Goal: Task Accomplishment & Management: Use online tool/utility

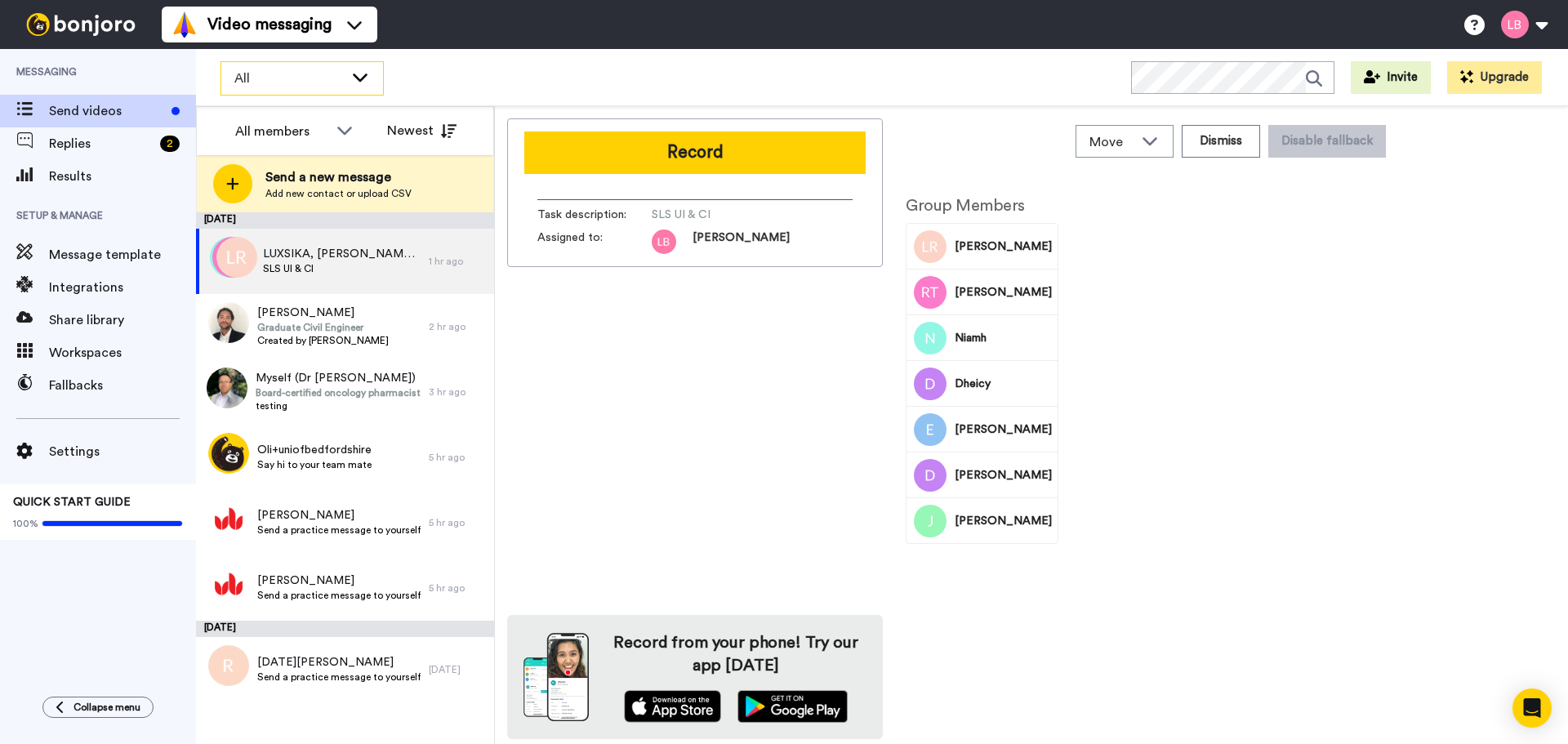
click at [297, 91] on div "All" at bounding box center [302, 78] width 162 height 33
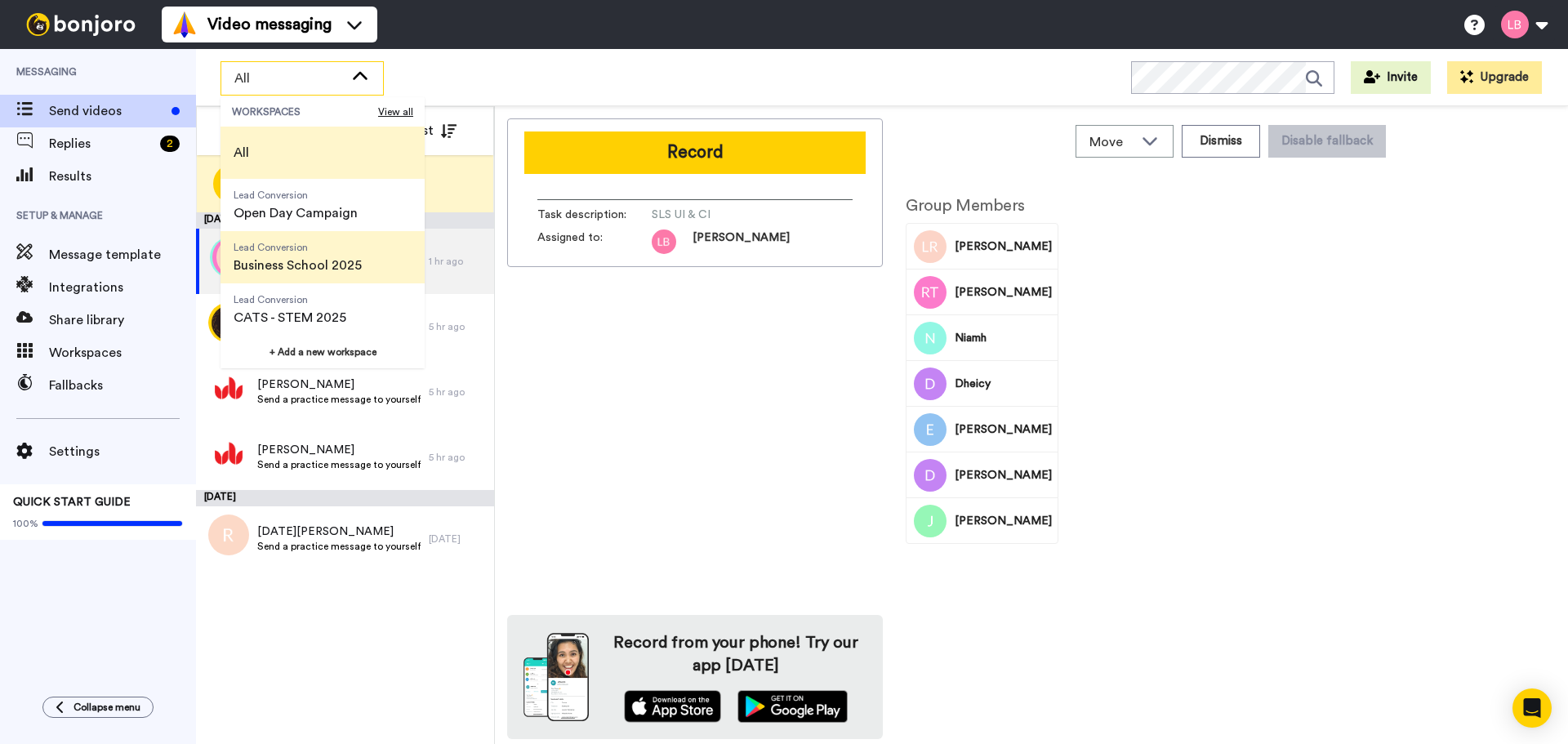
click at [291, 276] on span "Lead Conversion Business School 2025" at bounding box center [297, 257] width 154 height 52
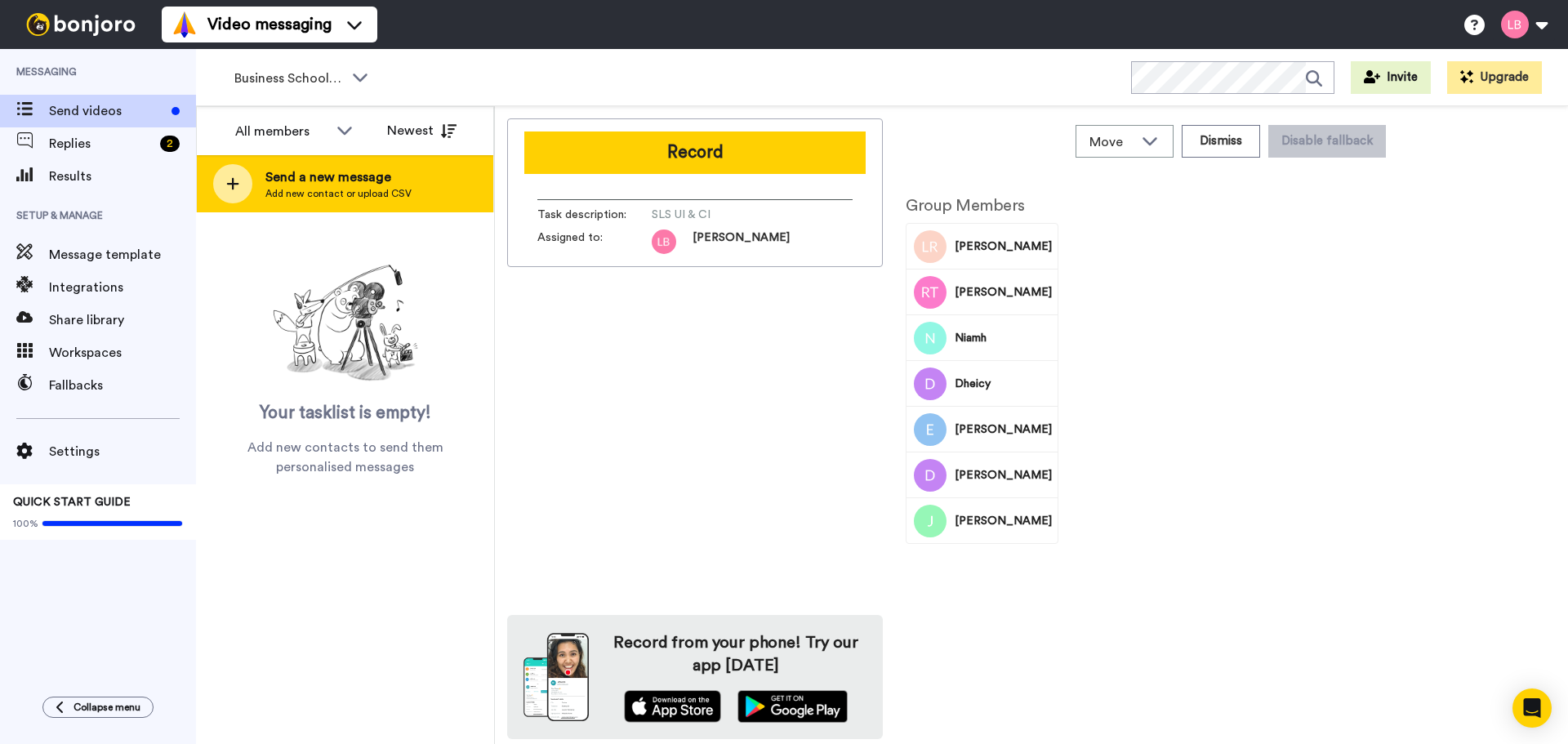
click at [242, 200] on div at bounding box center [233, 184] width 40 height 40
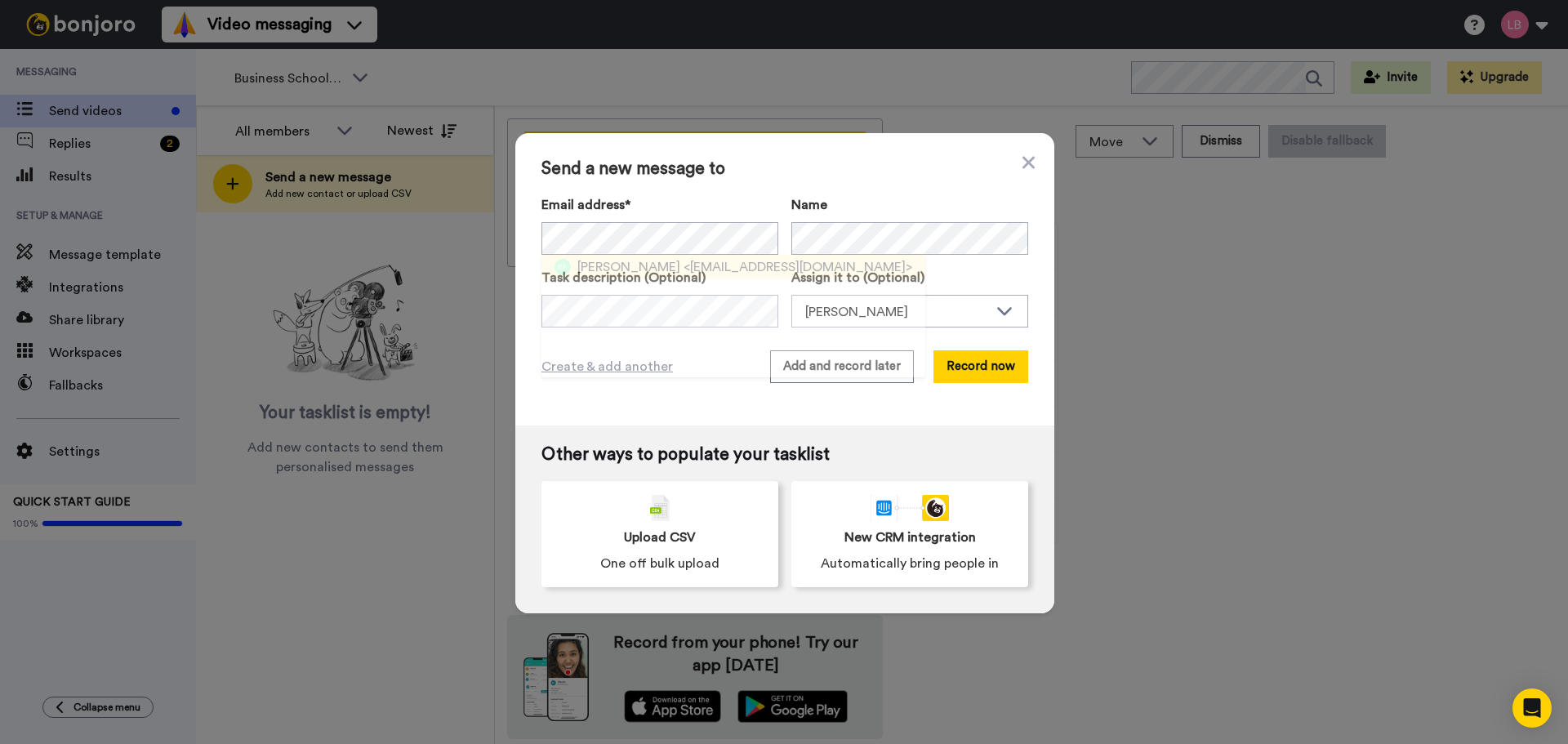
click at [704, 275] on span "<rahiemayub2@gmail.com>" at bounding box center [798, 267] width 228 height 20
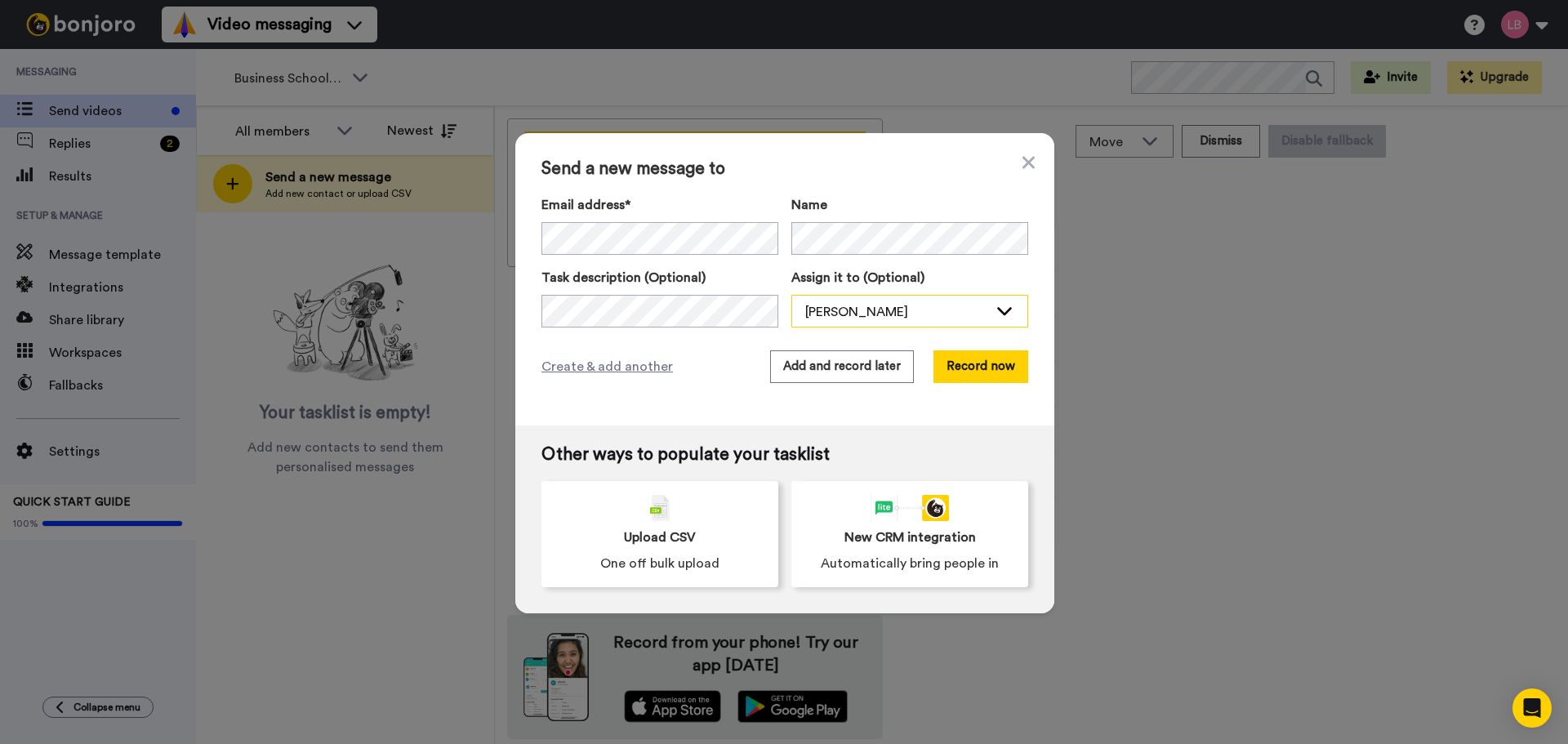
click at [823, 312] on div "[PERSON_NAME]" at bounding box center [897, 312] width 183 height 20
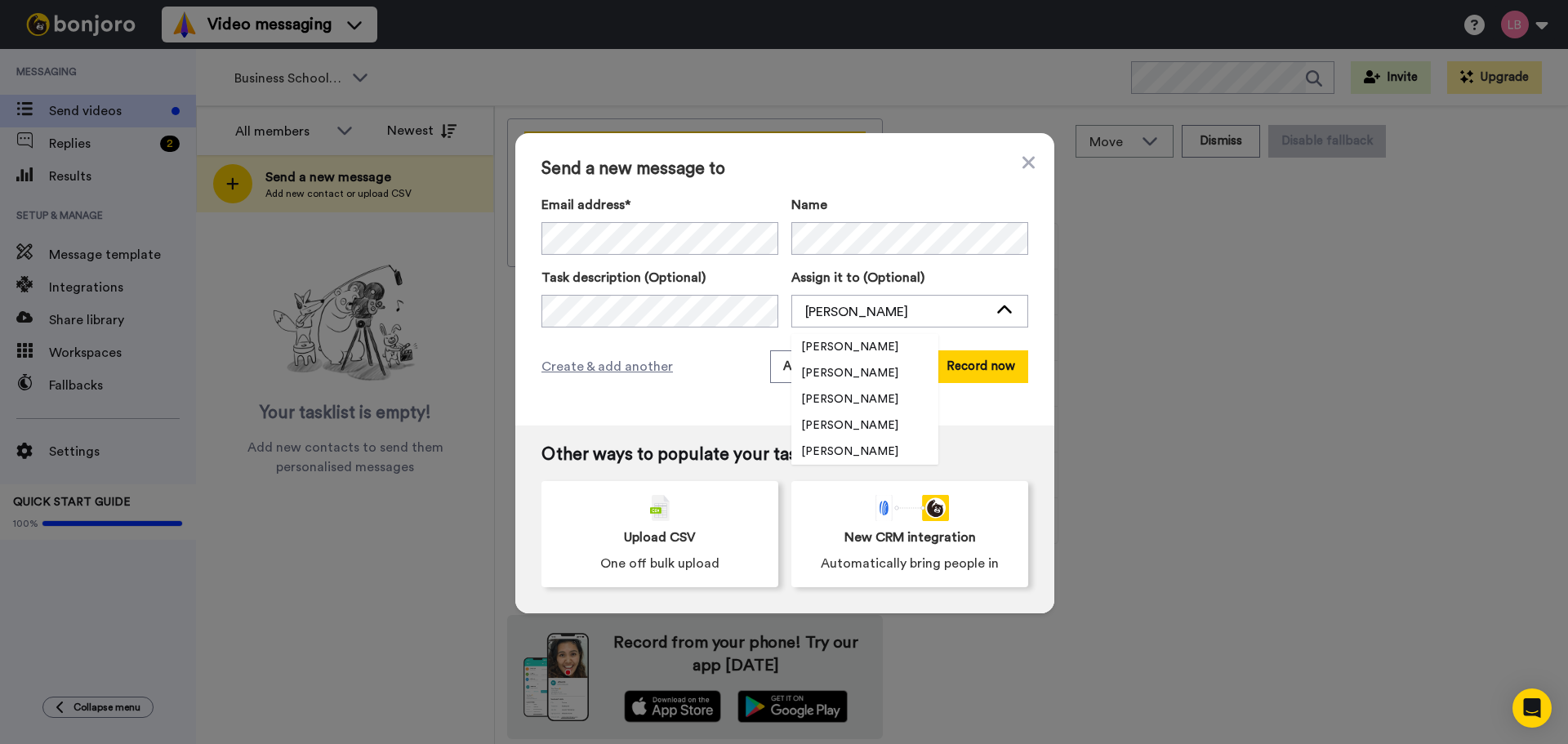
click at [530, 308] on div "Send a new message to Email address* Rahiem Ayub <rahiemayub2@gmail.com> Name T…" at bounding box center [784, 279] width 539 height 292
click at [635, 364] on span "Create & add another" at bounding box center [606, 367] width 131 height 20
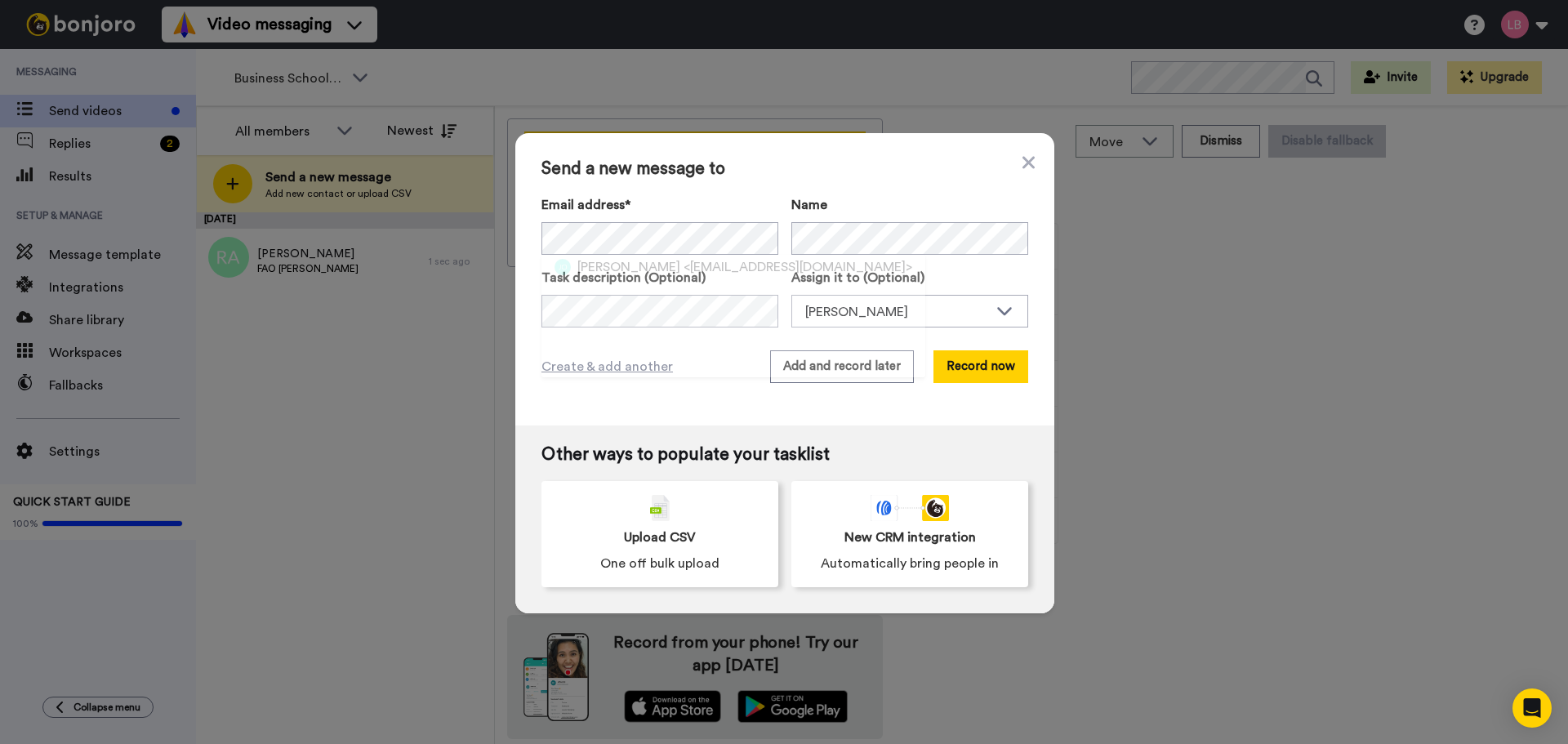
click at [897, 175] on span "Send a new message to" at bounding box center [784, 169] width 487 height 20
click at [806, 217] on div "Name" at bounding box center [909, 225] width 237 height 59
click at [835, 366] on button "Add and record later" at bounding box center [842, 367] width 144 height 33
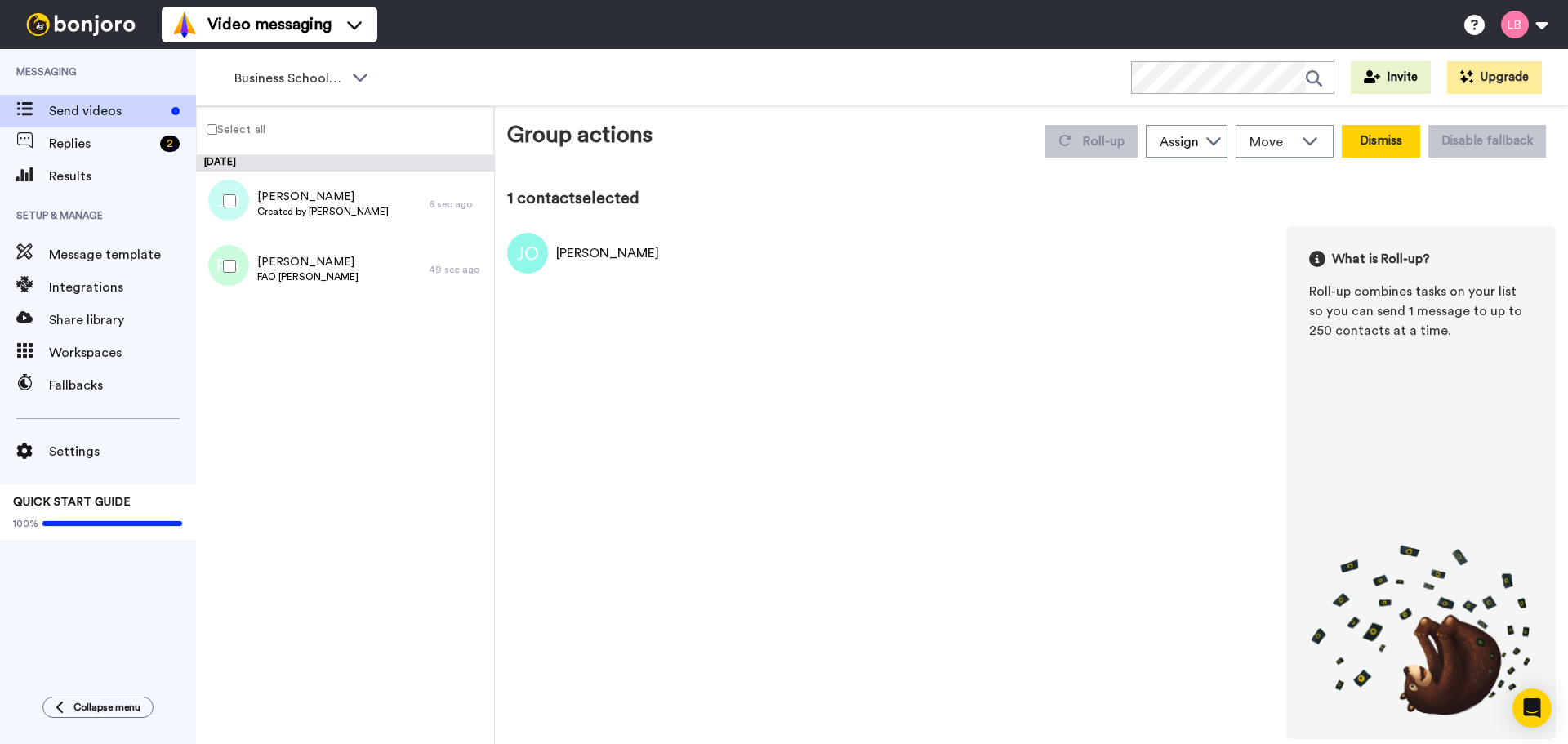
click at [1386, 147] on button "Dismiss" at bounding box center [1381, 141] width 78 height 33
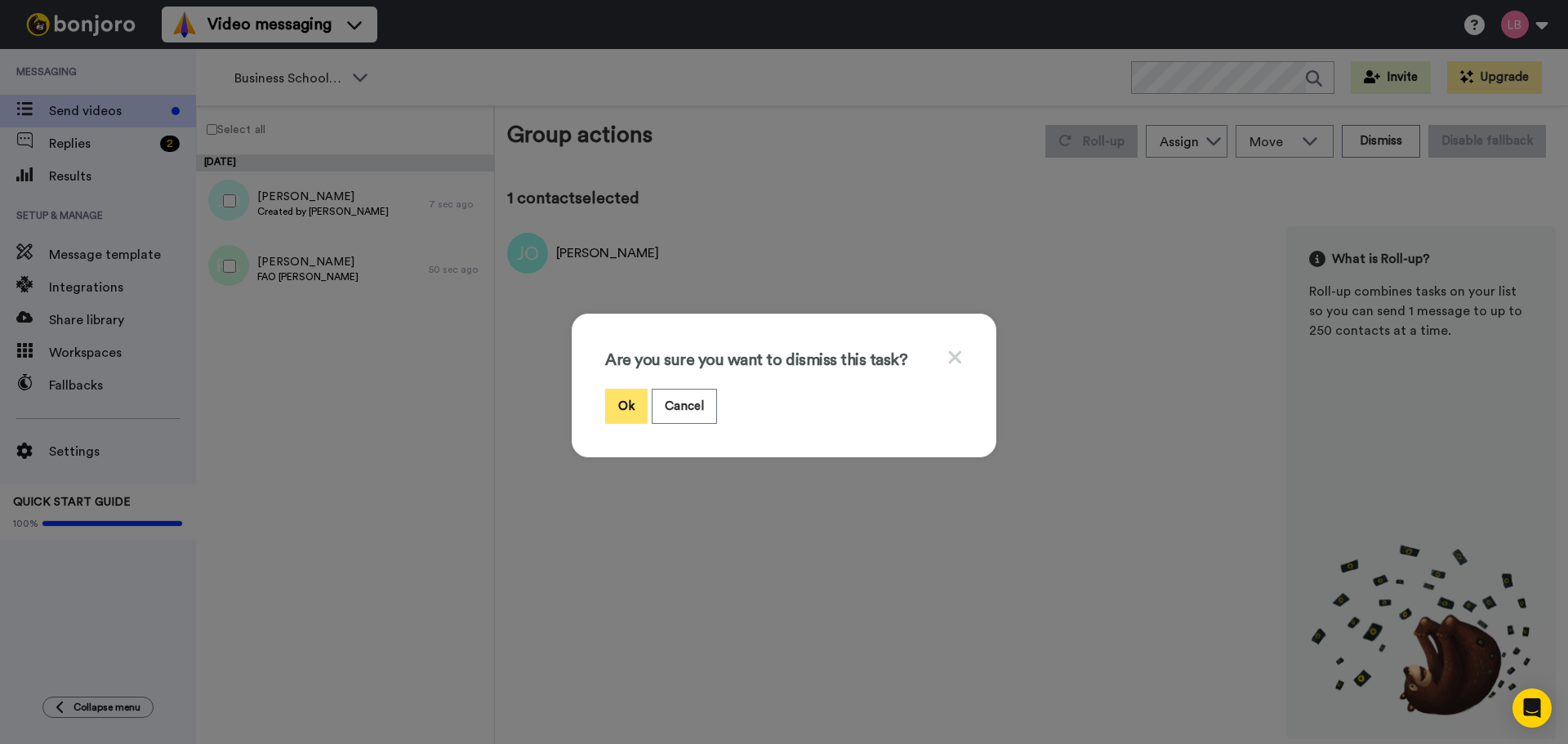
click at [627, 403] on button "Ok" at bounding box center [626, 406] width 42 height 35
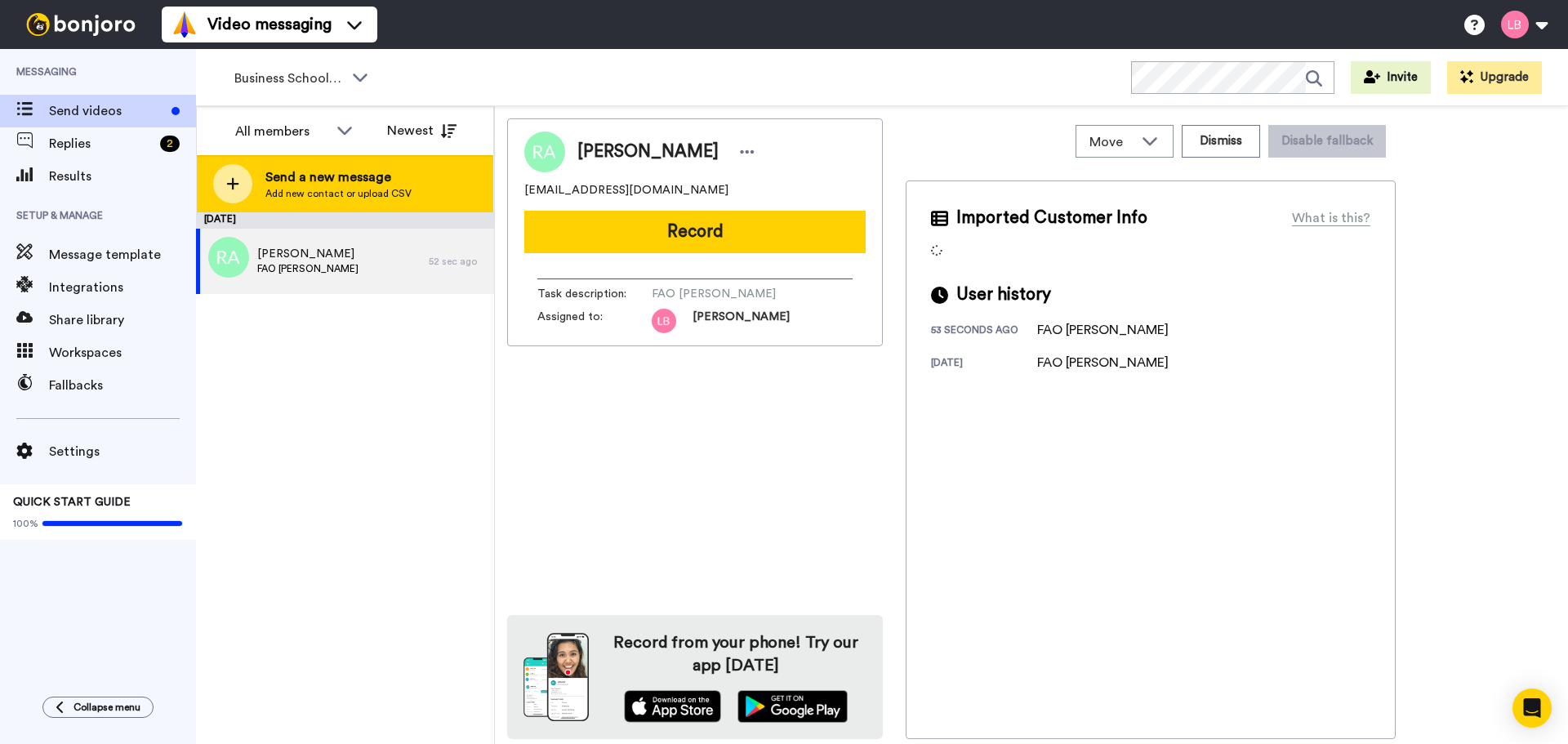
click at [238, 181] on icon at bounding box center [233, 184] width 13 height 15
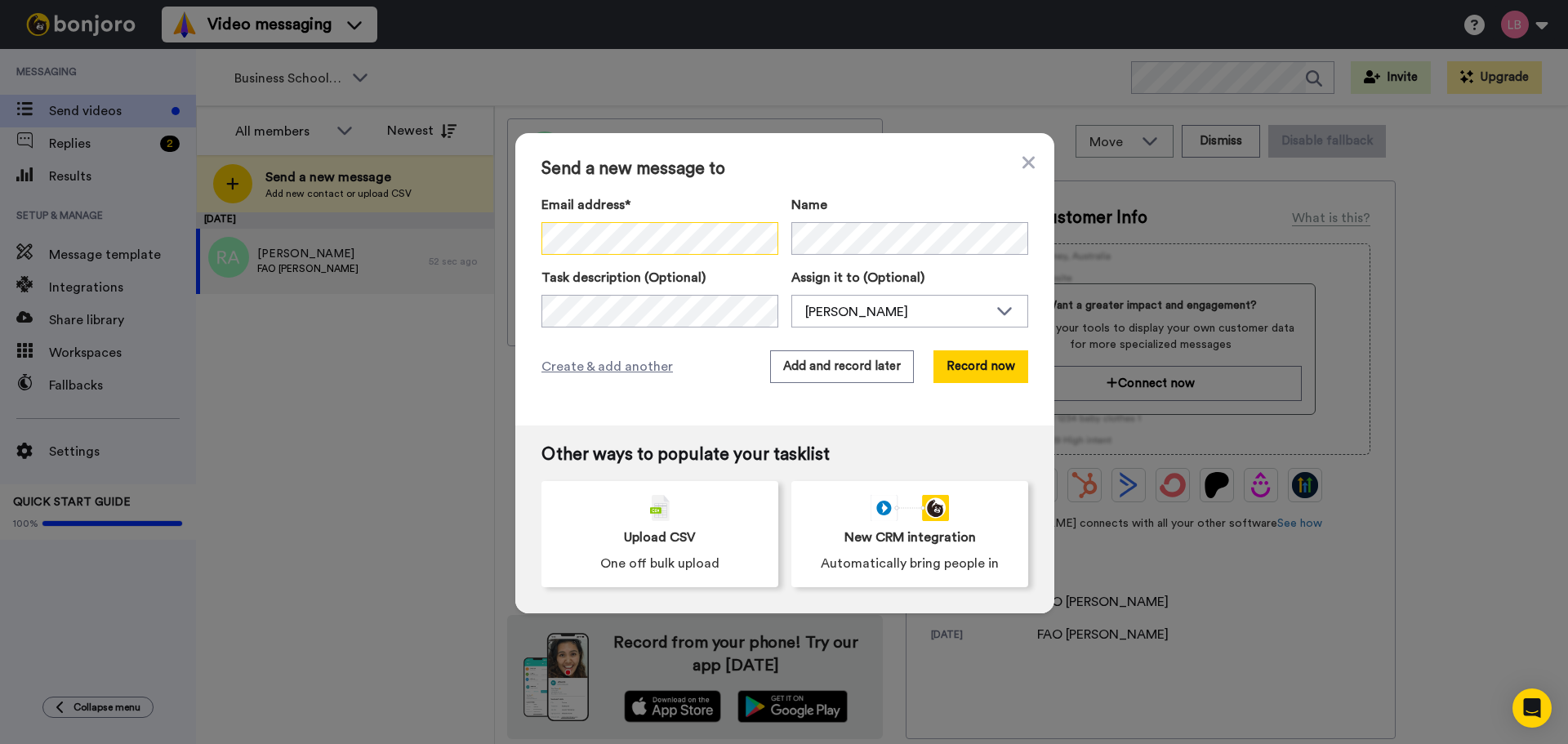
click at [371, 225] on div "Send a new message to Email address* ‌ ‌ ‌ ‌ ‌ ‌ ‌ ‌ ‌ ‌ ‌ ‌ ‌ ‌ ‌ Name Task de…" at bounding box center [784, 372] width 1568 height 744
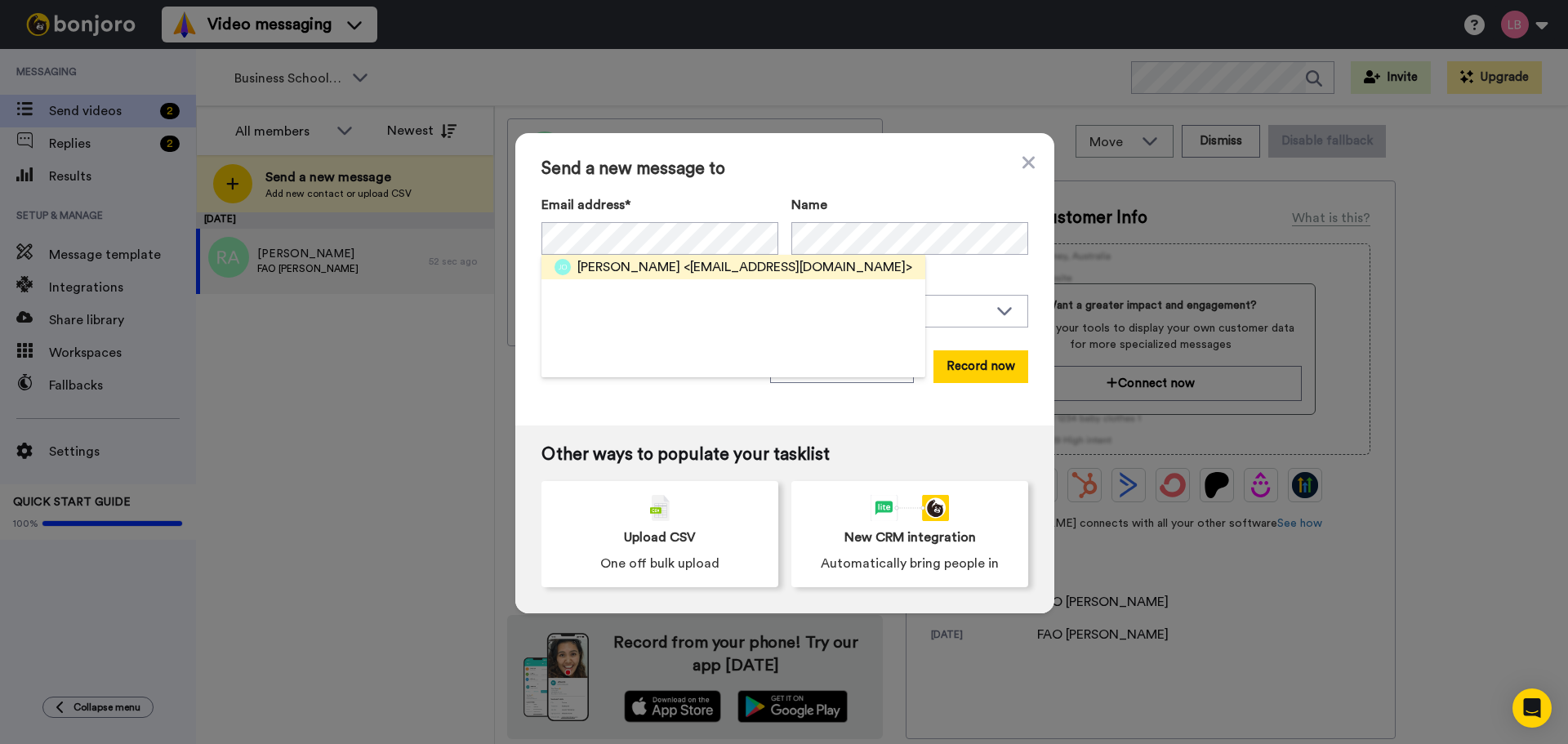
click at [697, 262] on span "<jefferyyeboah100@gmail.com>" at bounding box center [798, 267] width 228 height 20
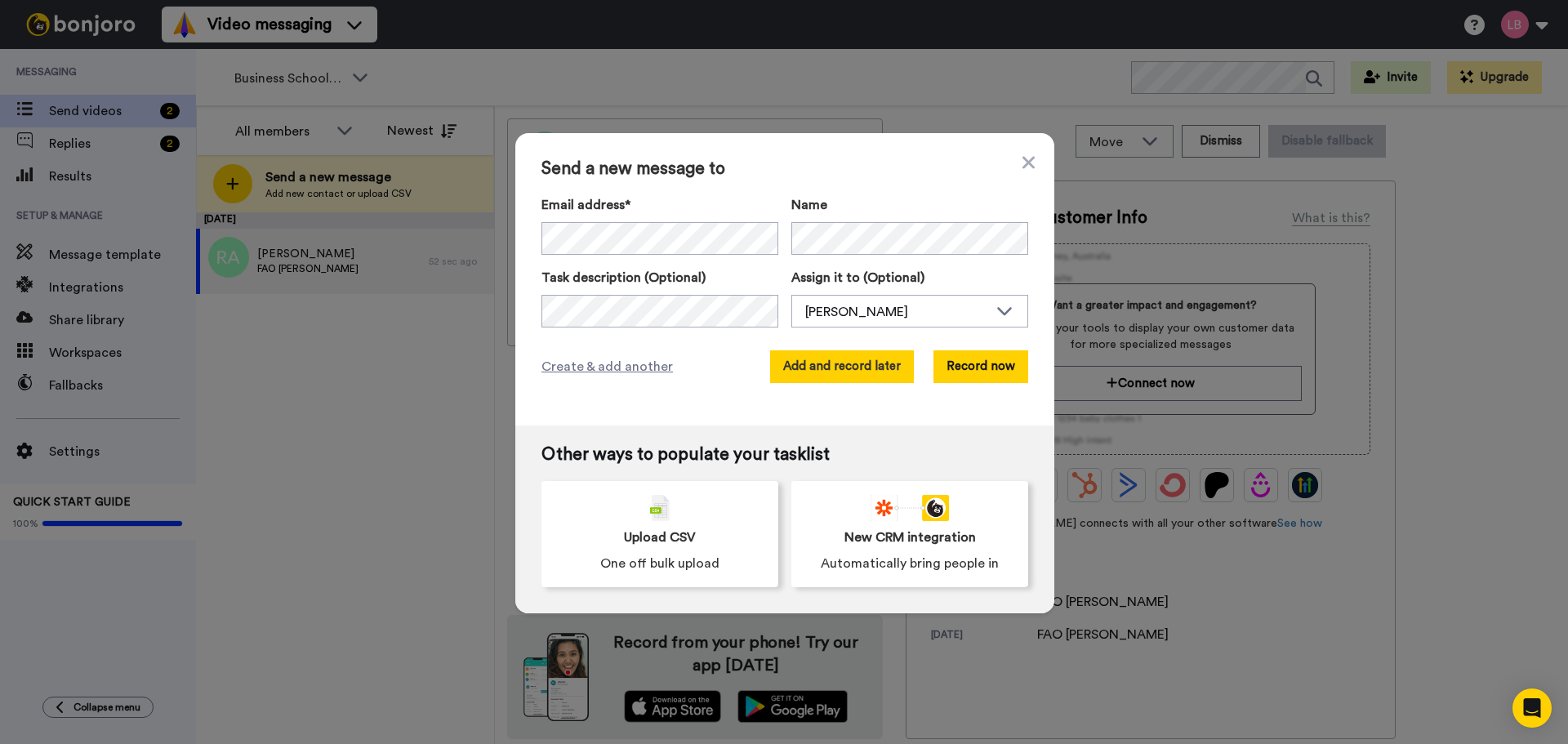
click at [838, 373] on button "Add and record later" at bounding box center [842, 367] width 144 height 33
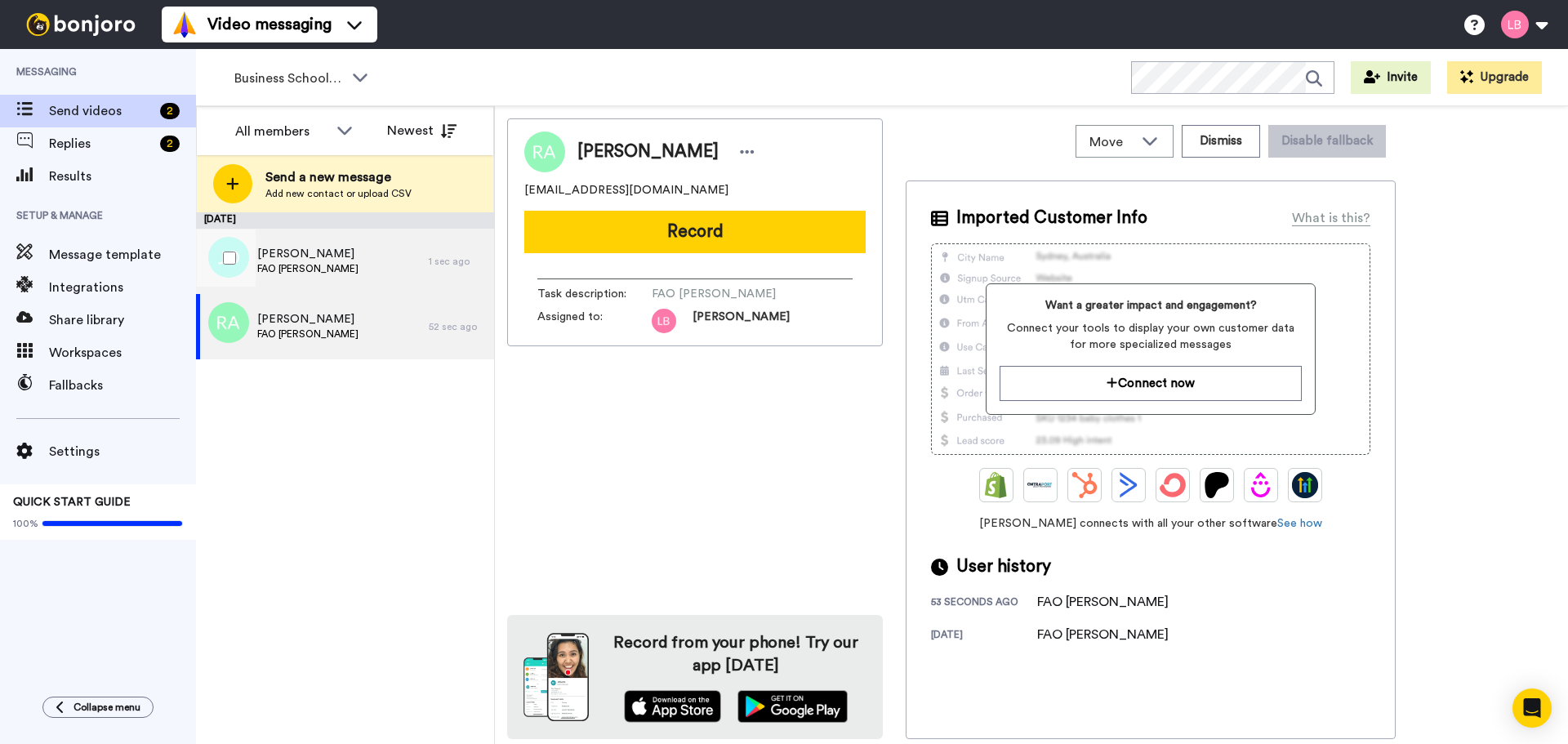
click at [324, 240] on div "Jeffery Obiri Yeboah FAO Giles" at bounding box center [313, 261] width 233 height 65
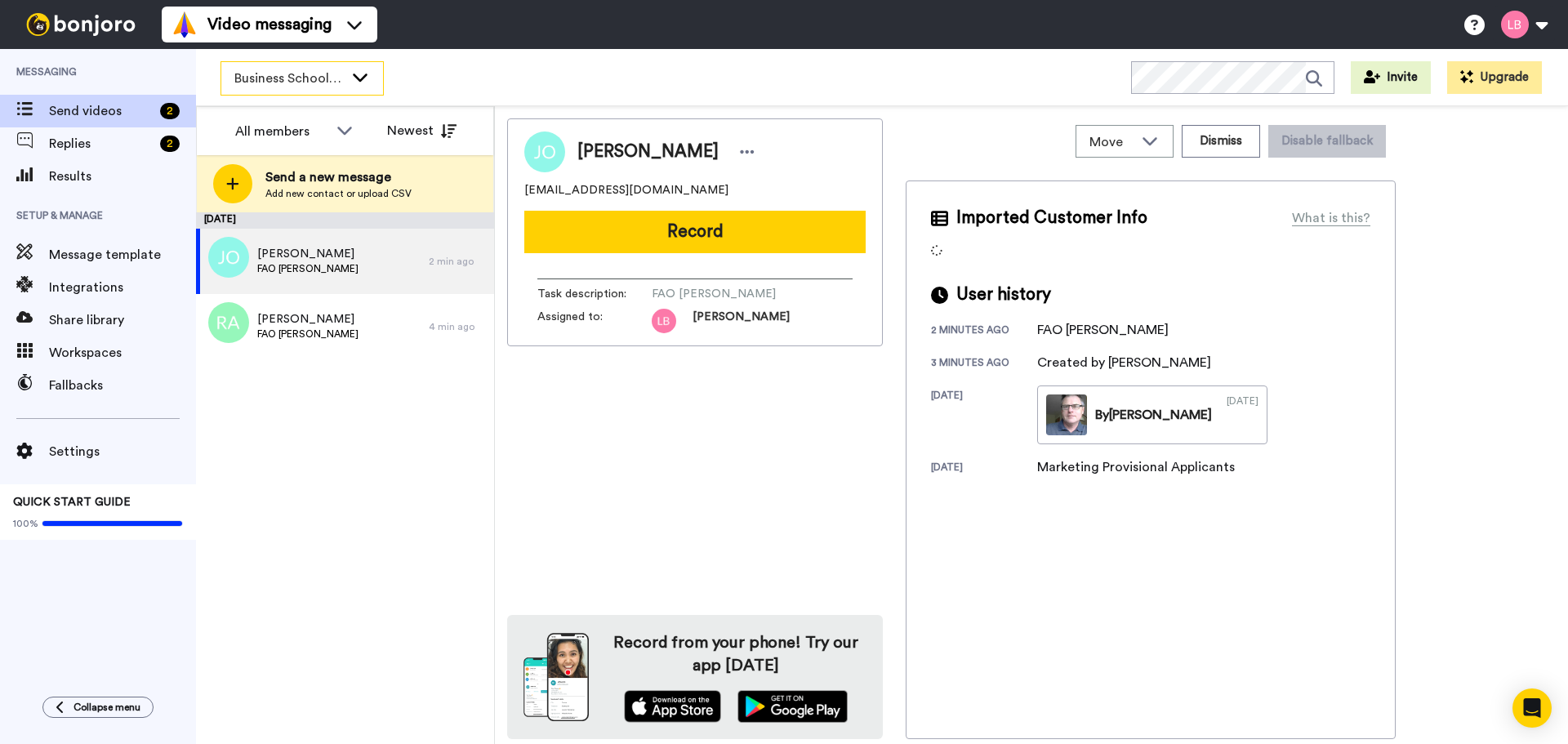
click at [272, 67] on div "Business School 2025" at bounding box center [302, 78] width 162 height 33
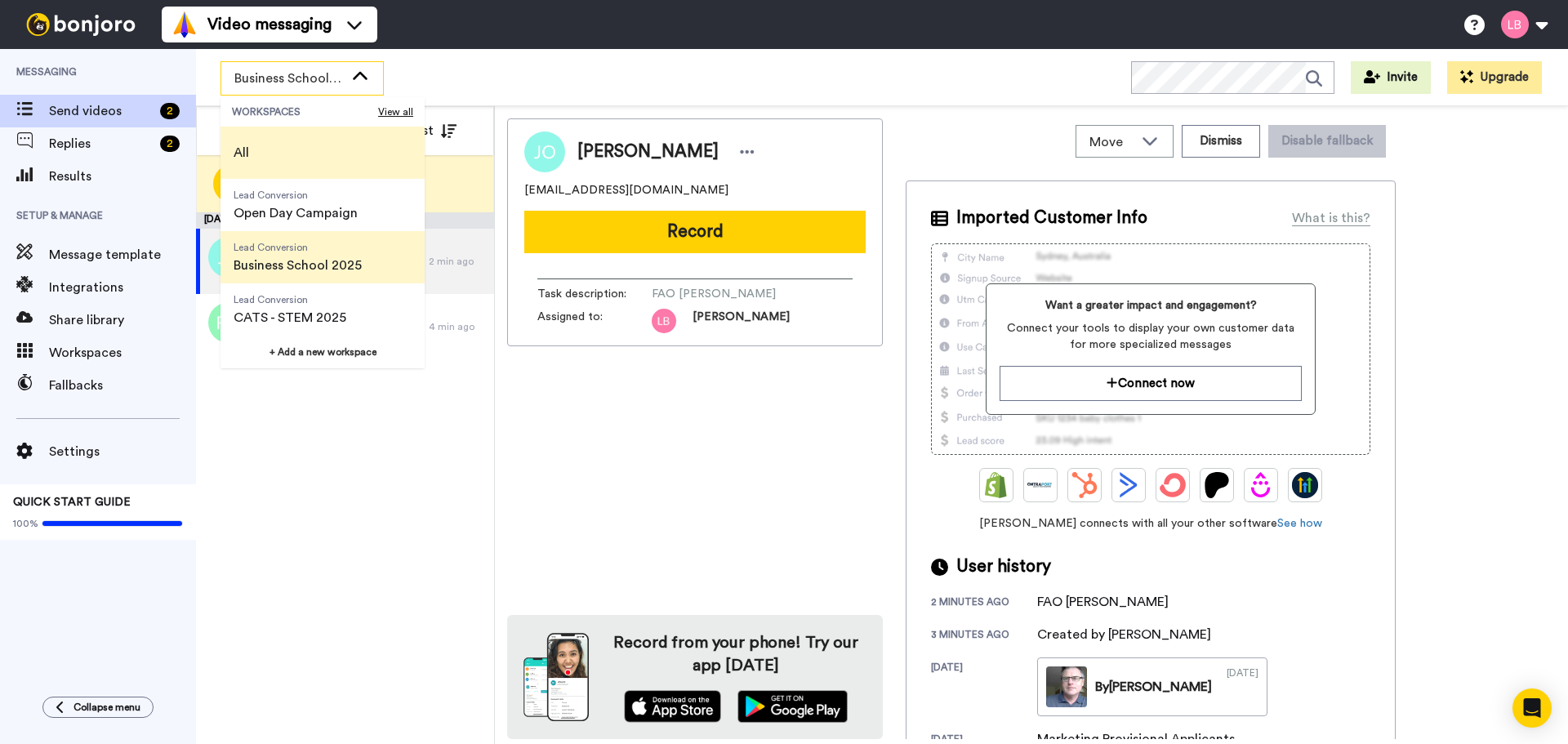
click at [252, 151] on span "All" at bounding box center [241, 152] width 41 height 52
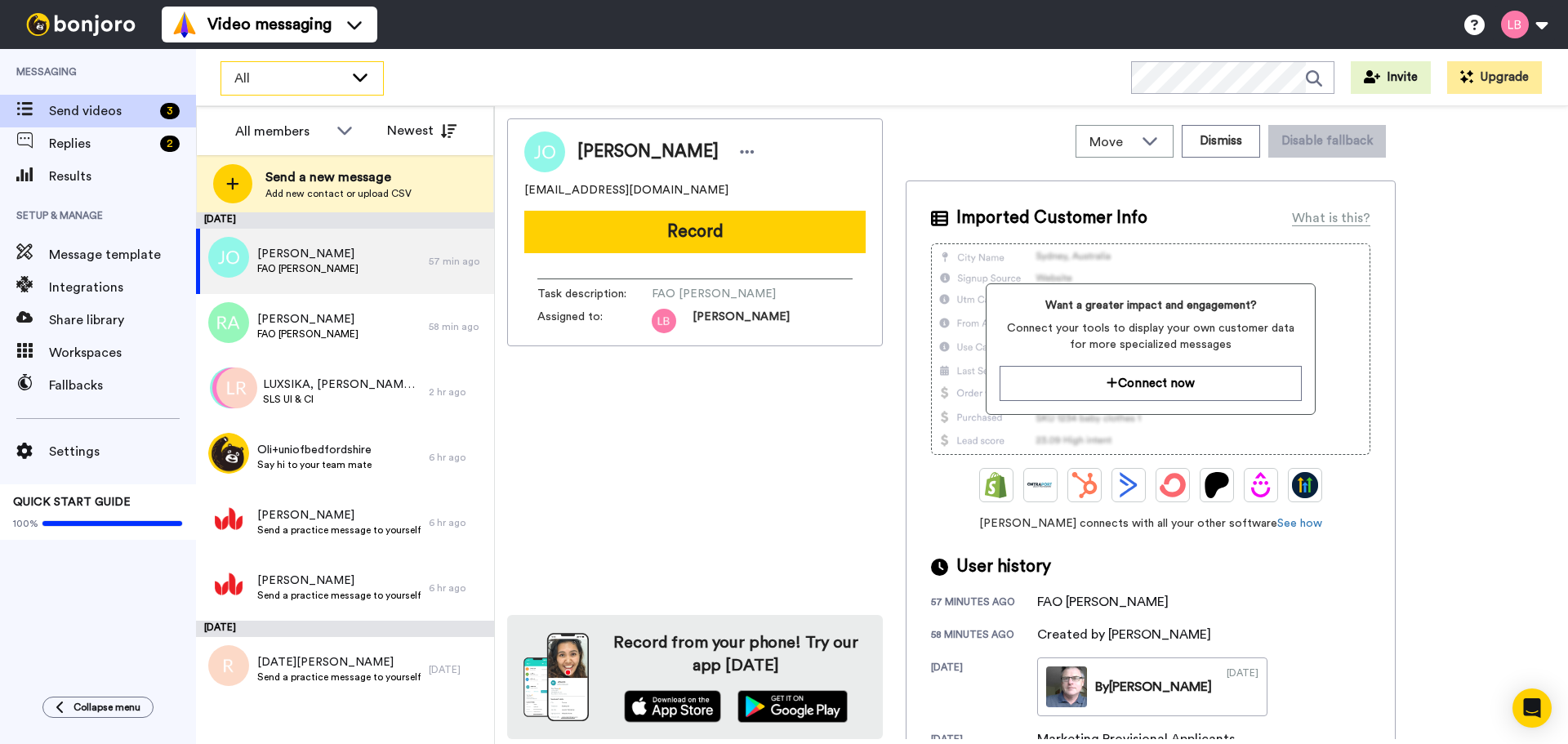
click at [270, 74] on span "All" at bounding box center [289, 78] width 110 height 20
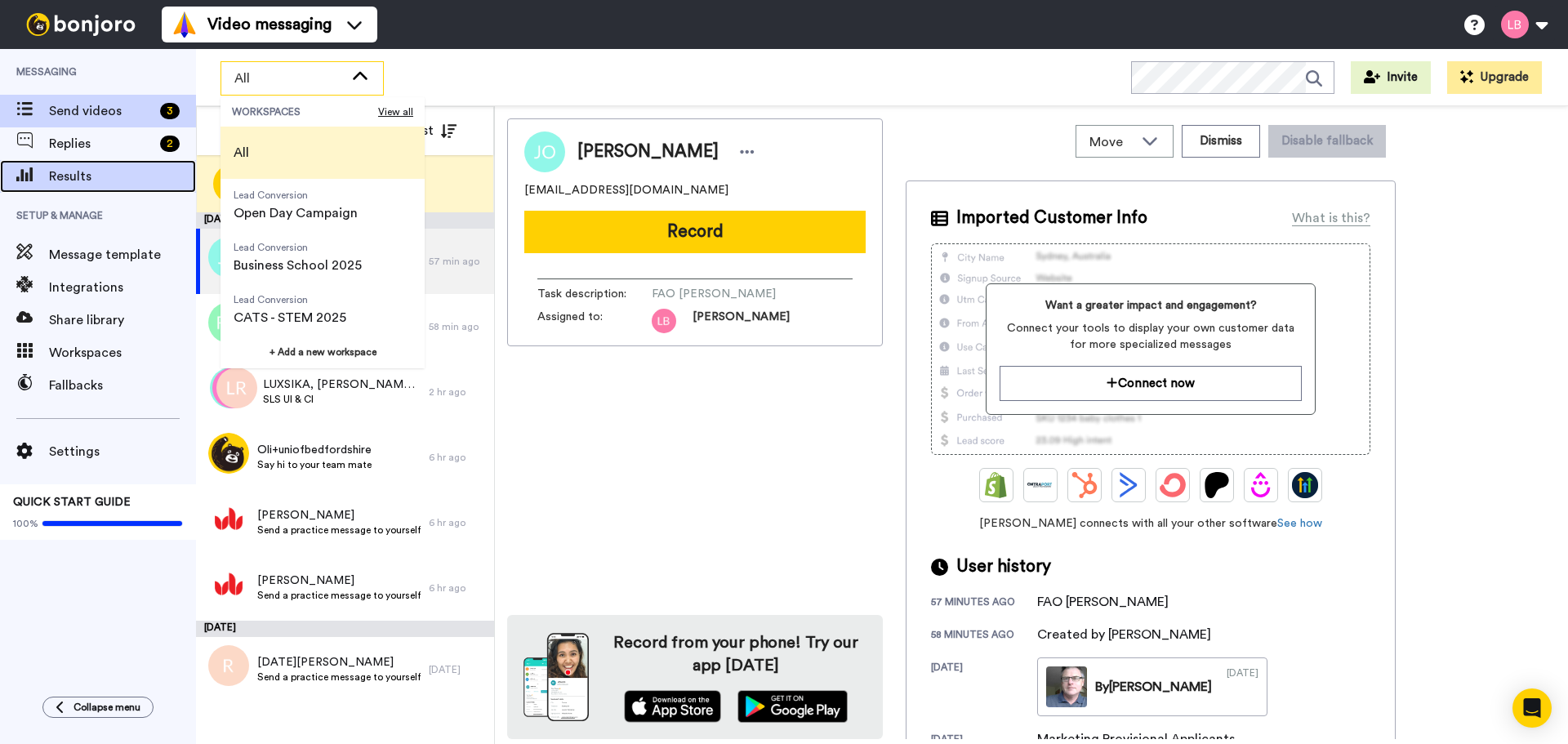
click at [59, 175] on span "Results" at bounding box center [122, 177] width 147 height 20
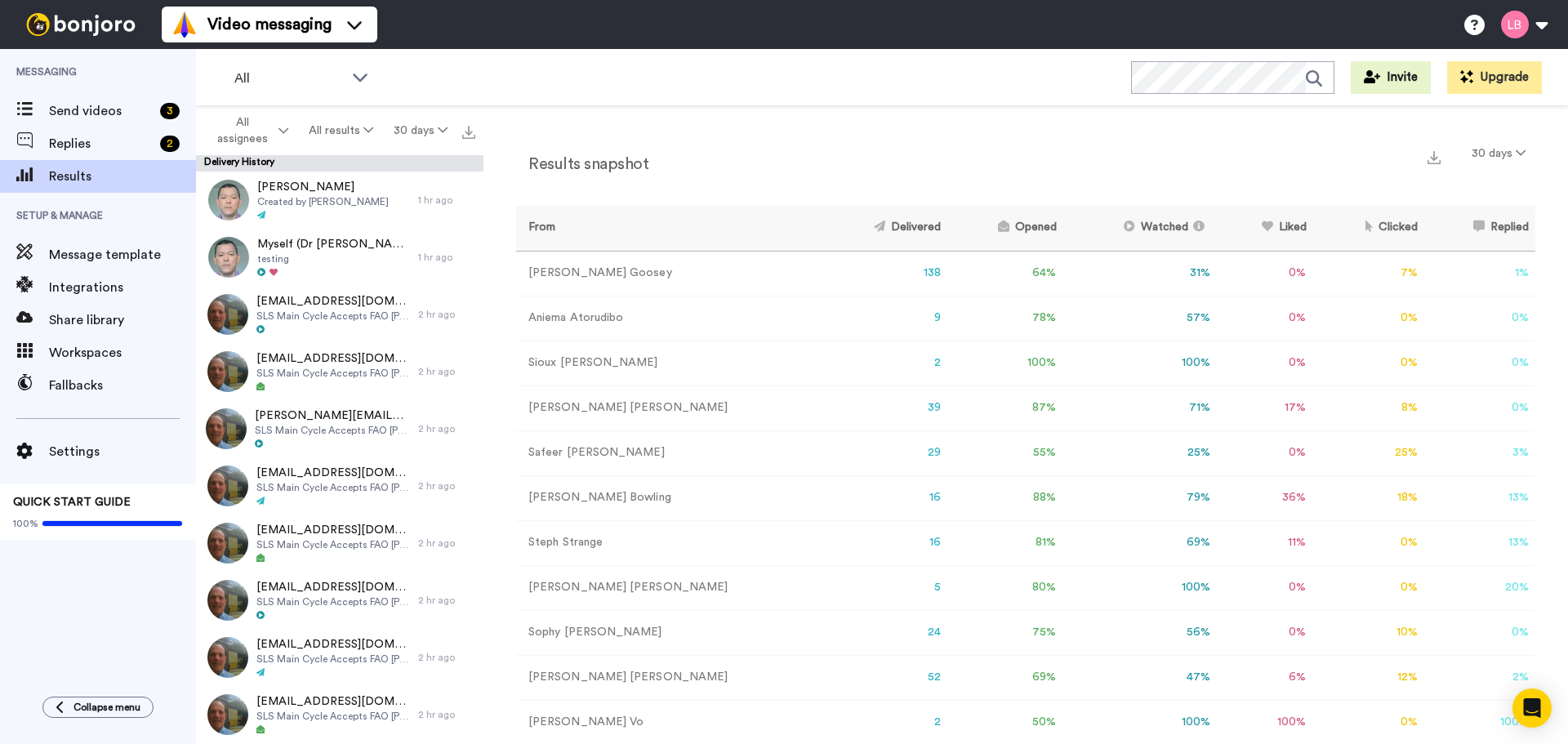
scroll to position [10, 0]
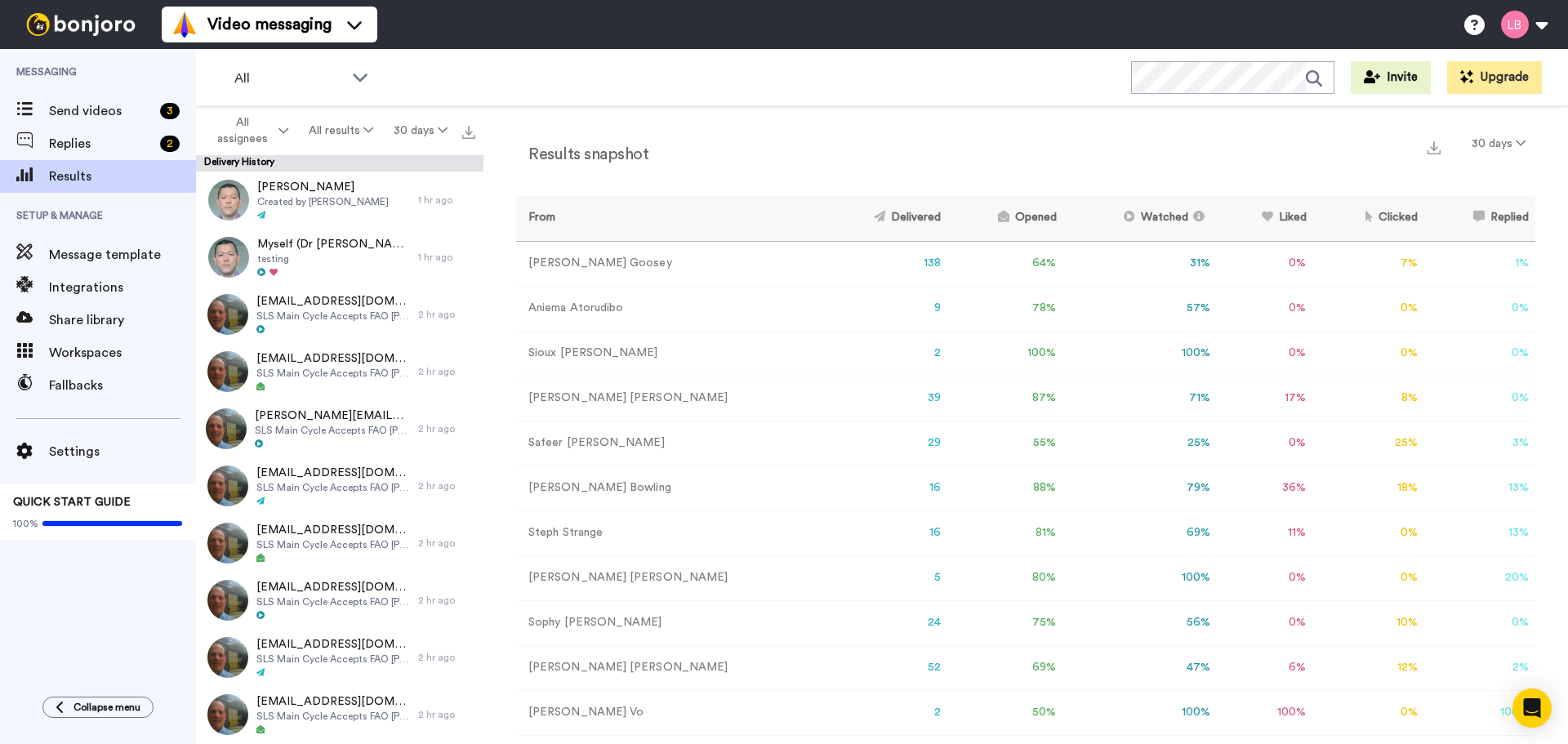
click at [710, 364] on td "Sioux Cooke" at bounding box center [668, 353] width 304 height 45
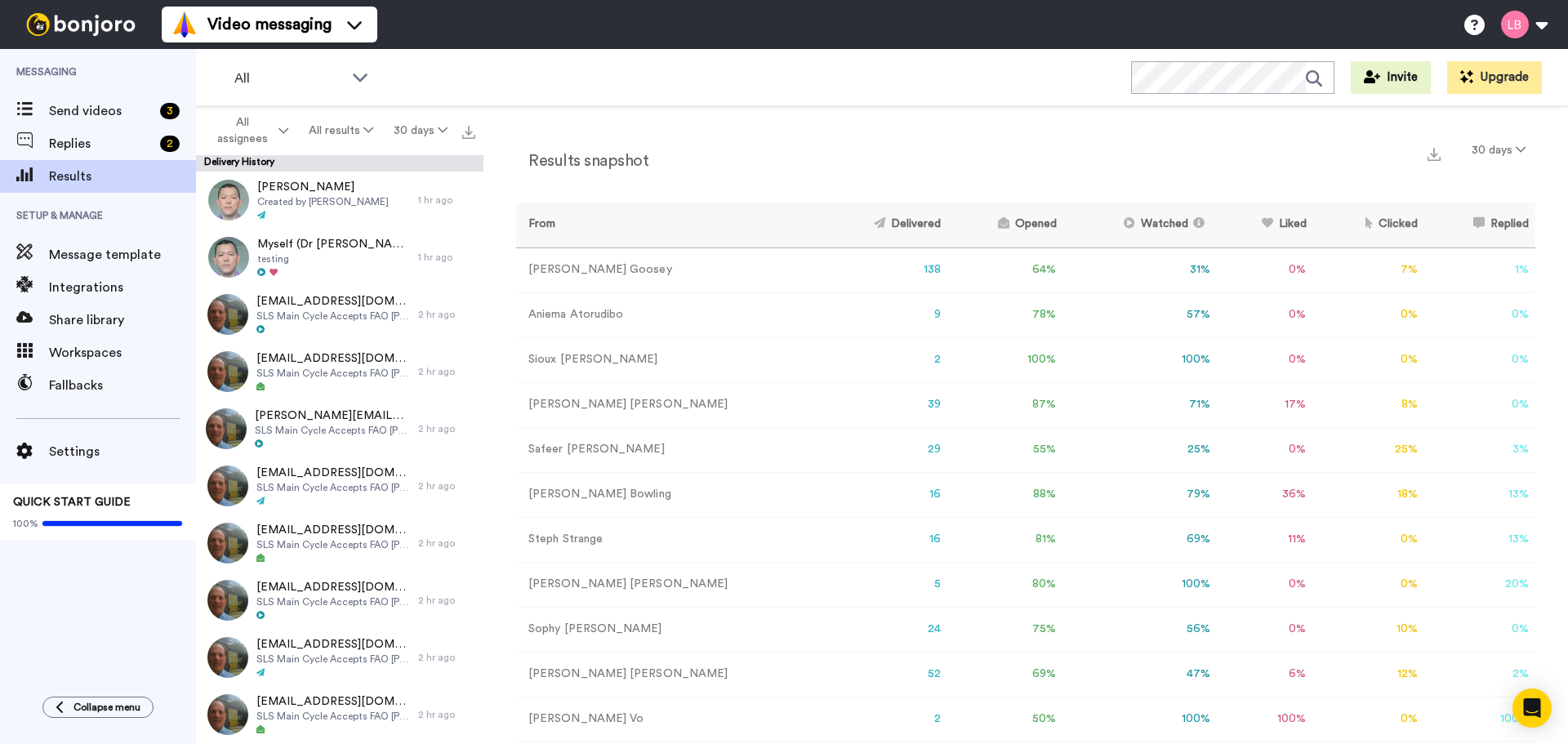
scroll to position [0, 0]
click at [112, 121] on div "Send videos 3" at bounding box center [98, 111] width 196 height 33
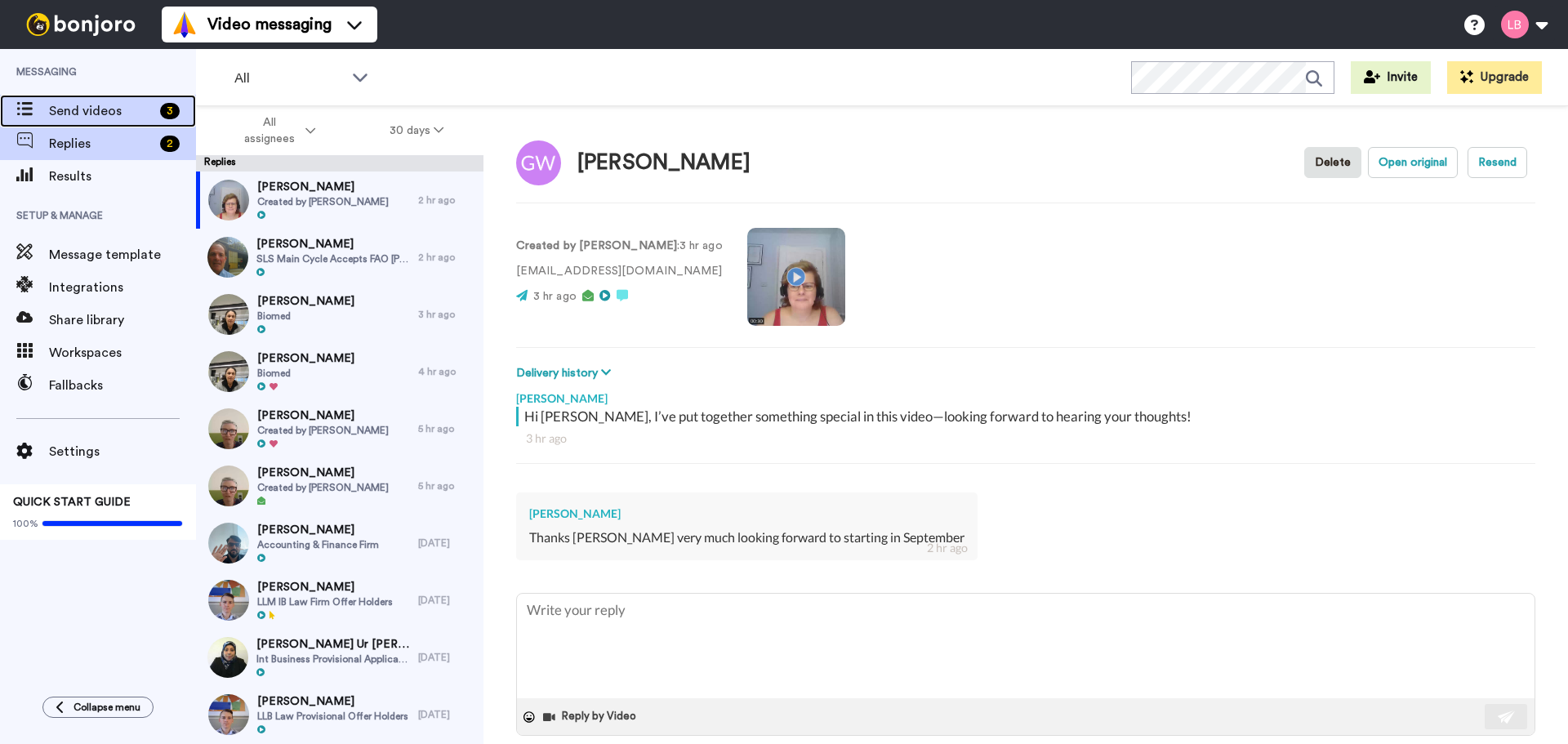
click at [109, 102] on span "Send videos" at bounding box center [101, 111] width 105 height 20
type textarea "x"
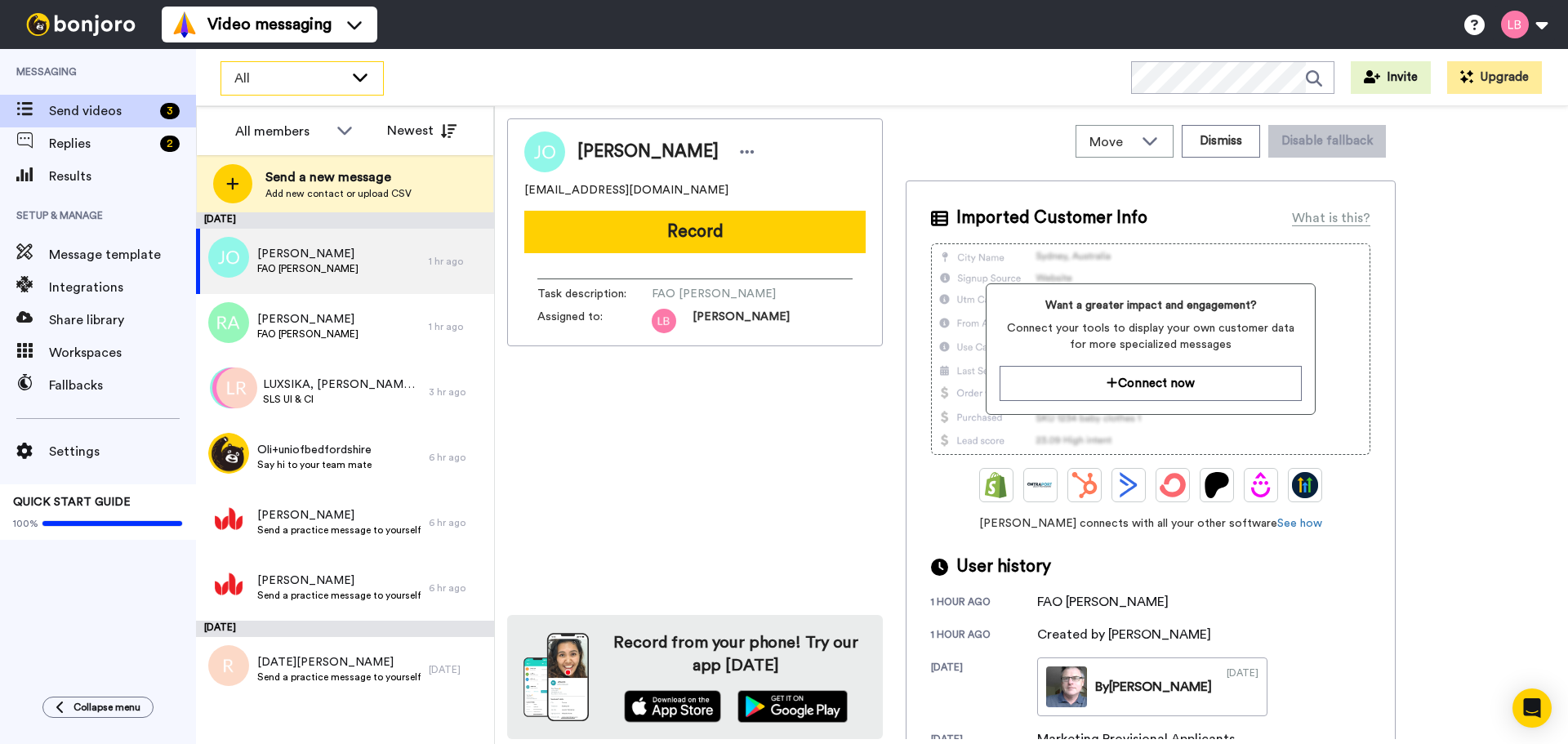
click at [309, 82] on span "All" at bounding box center [289, 78] width 110 height 20
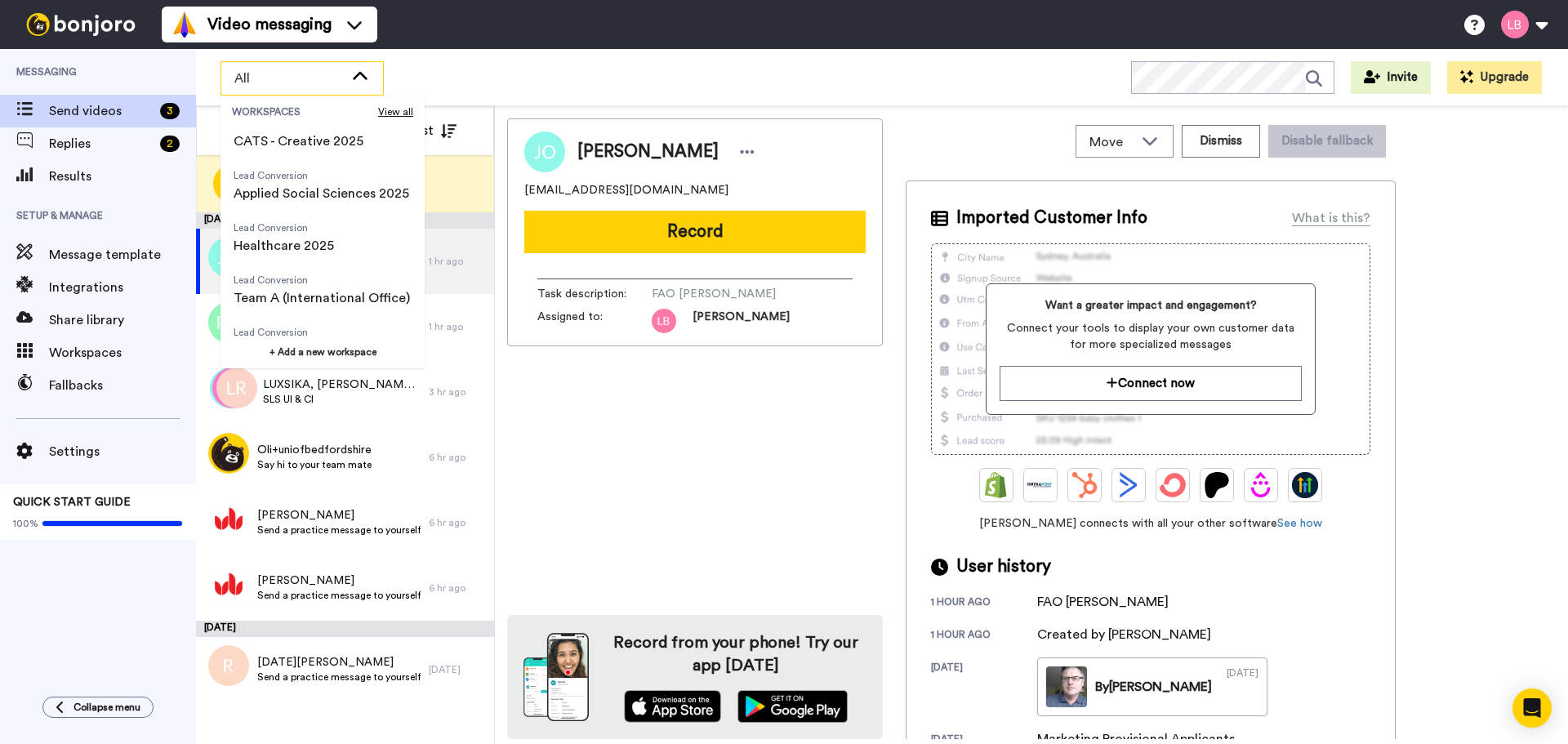
scroll to position [245, 0]
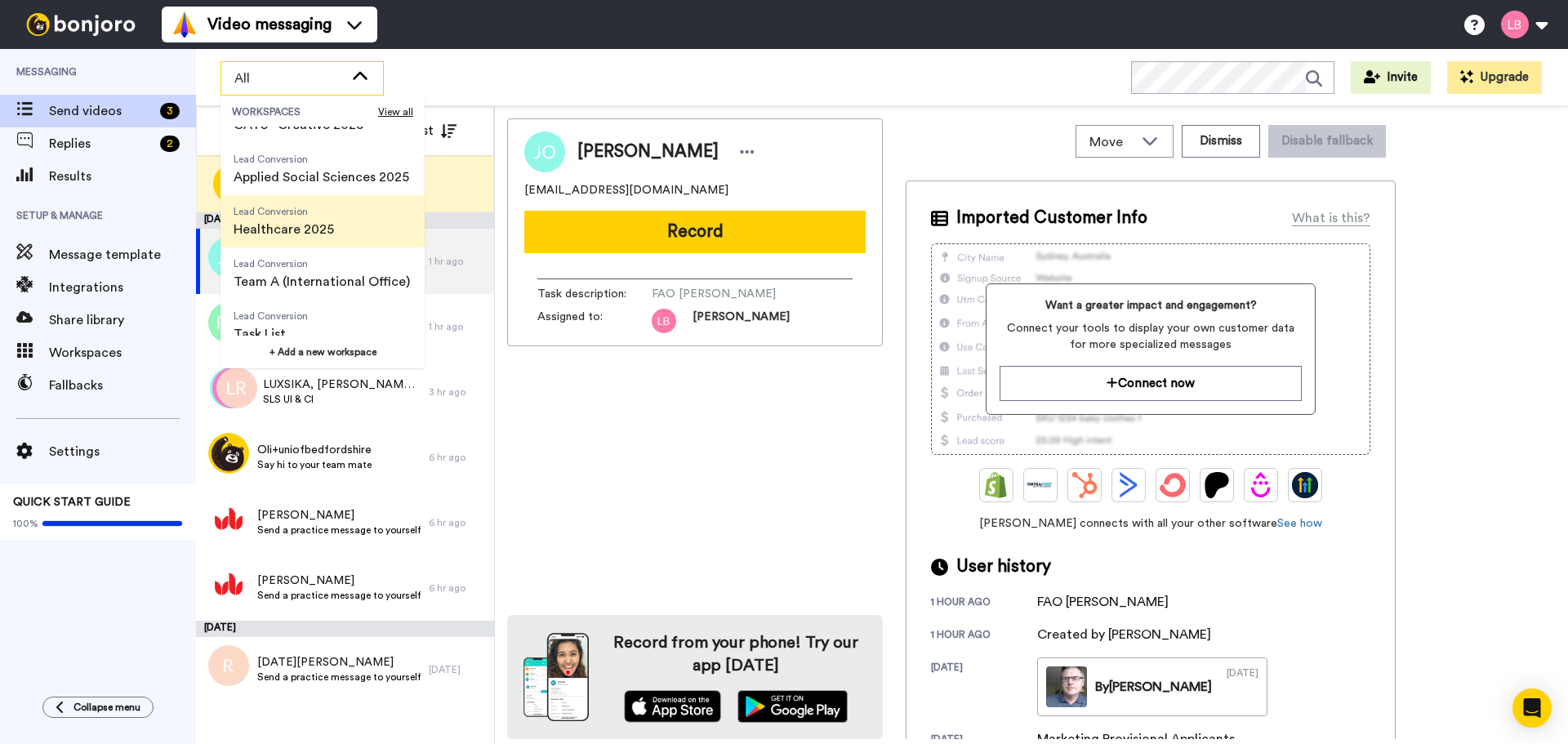
click at [326, 238] on span "Healthcare 2025" at bounding box center [284, 229] width 101 height 20
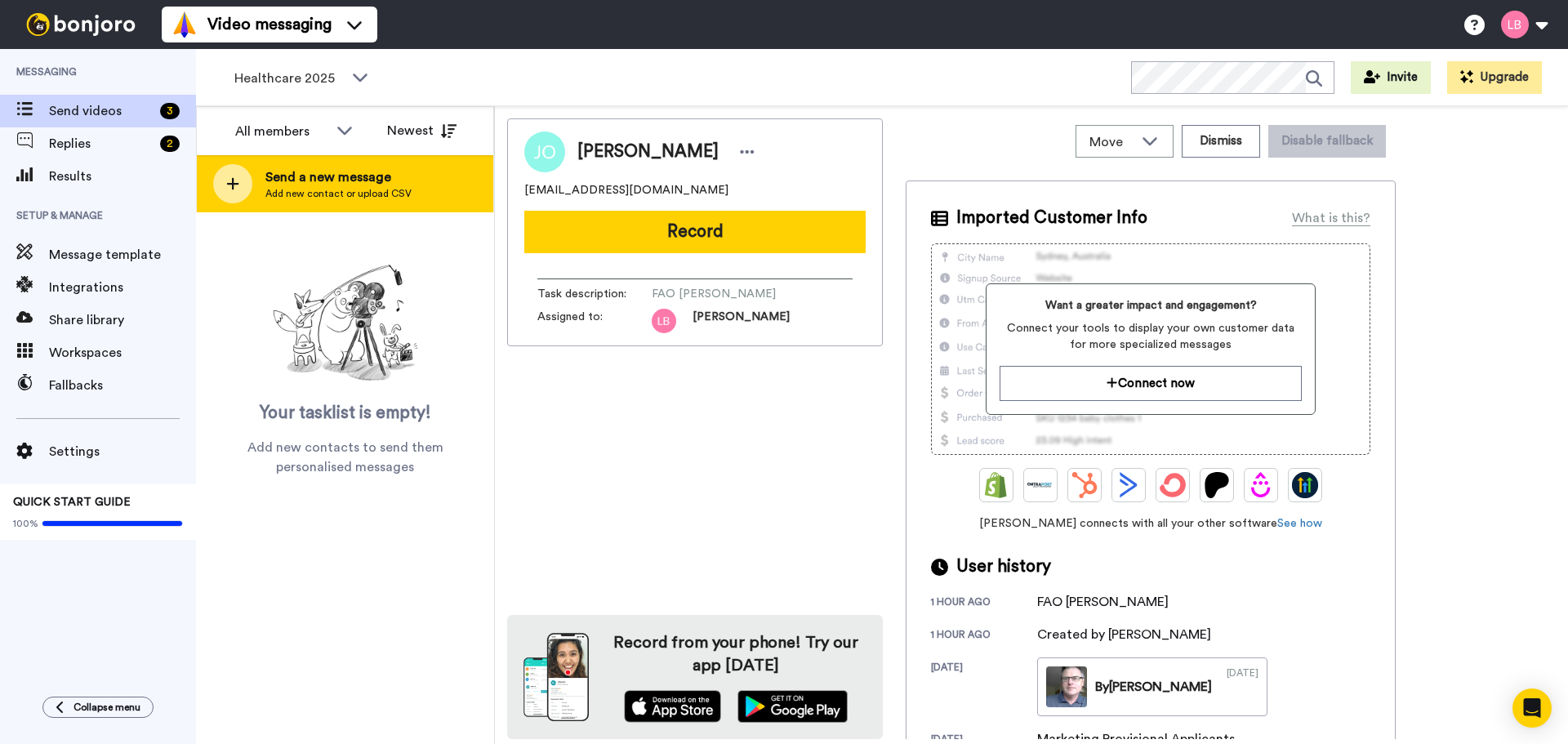
click at [241, 190] on div at bounding box center [233, 184] width 40 height 40
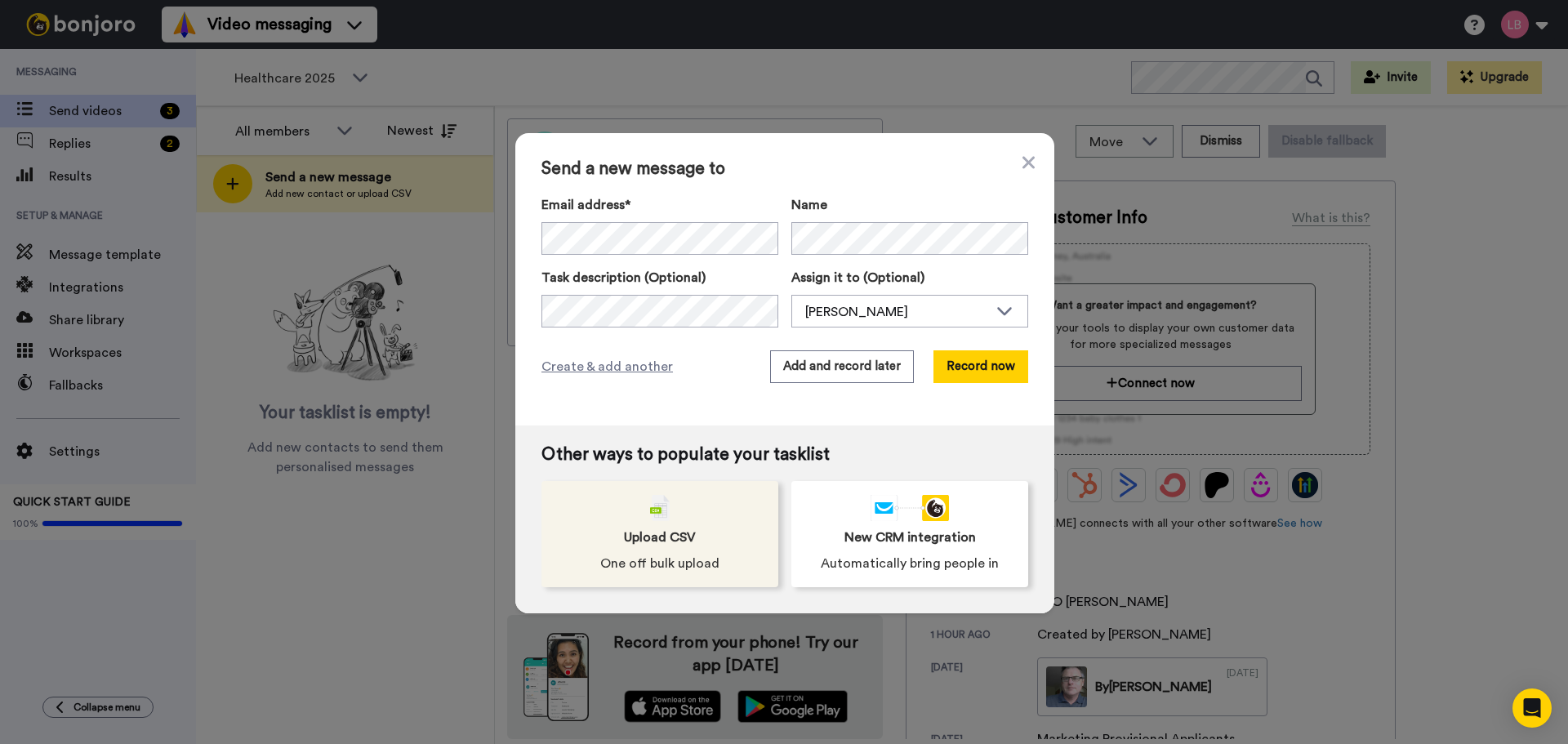
click at [665, 511] on div "Upload CSV One off bulk upload" at bounding box center [659, 534] width 237 height 106
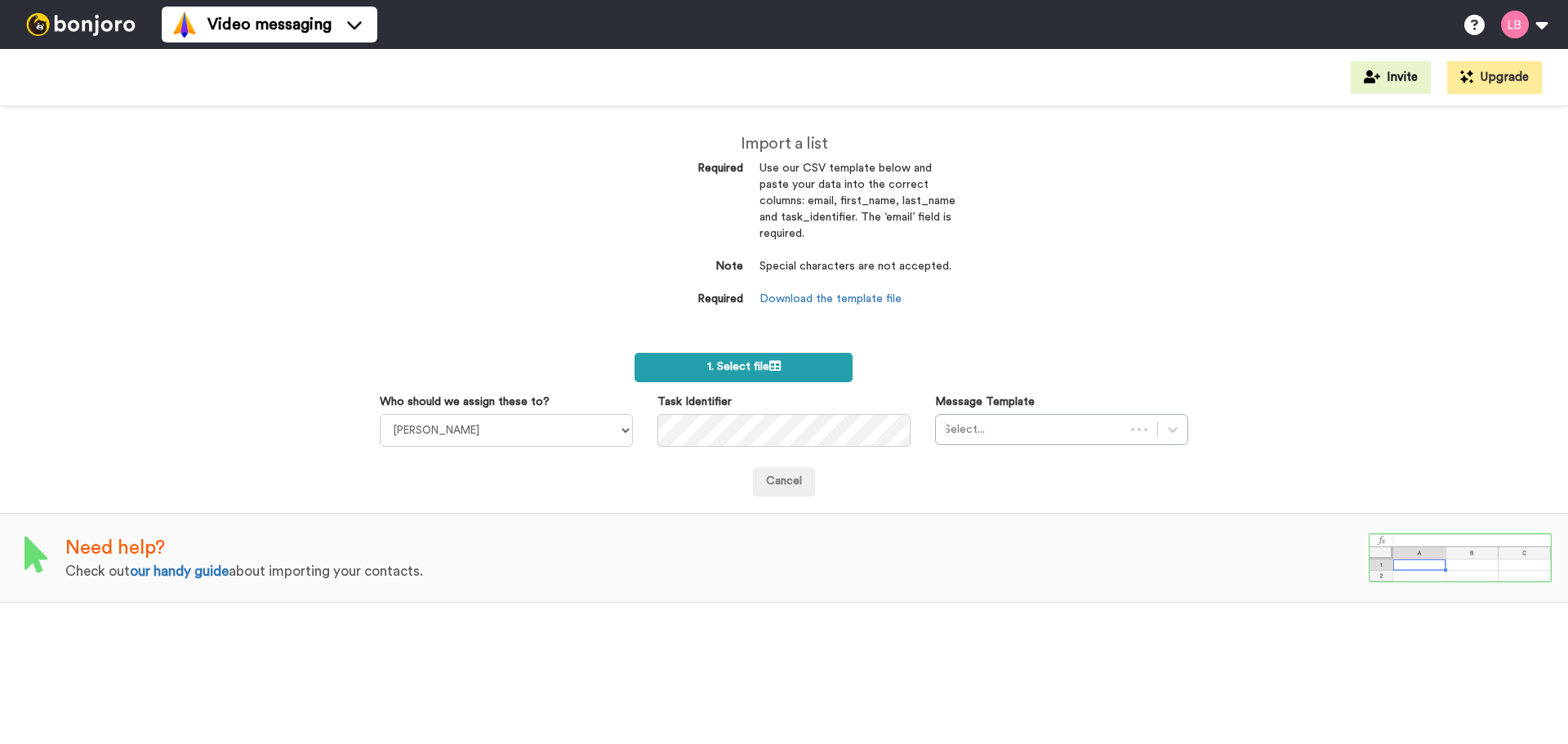
click at [746, 363] on span "1. Select file" at bounding box center [743, 367] width 73 height 12
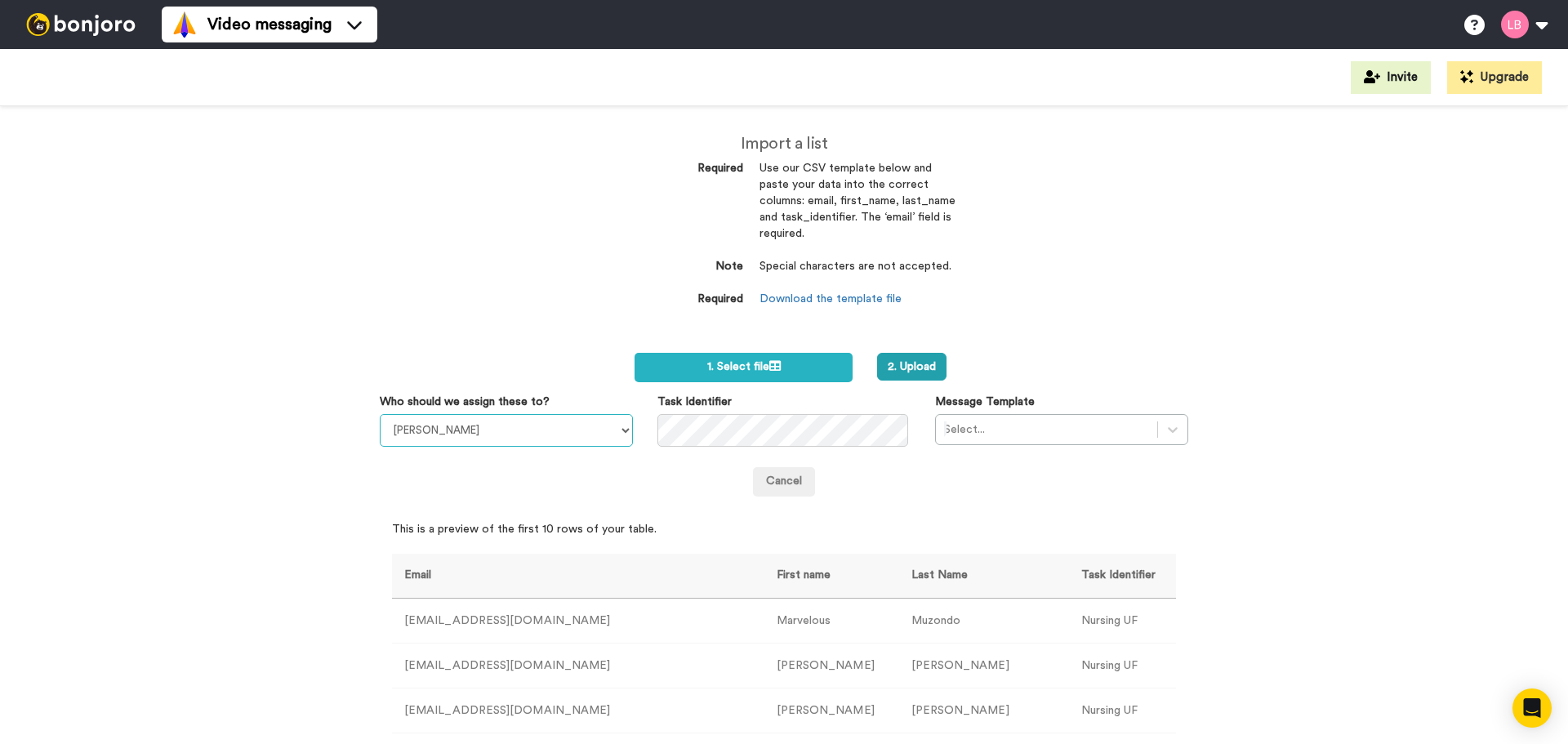
click at [509, 425] on select "Sandra Roper Cara Marie Burgess Joseph Adonu Teresa Bennett Dr Prasad Sreenivas…" at bounding box center [506, 431] width 253 height 33
select select "1a9449ad-9b57-4301-af72-d68f7152cad7"
click at [379, 414] on select "Sandra Roper Cara Marie Burgess Joseph Adonu Teresa Bennett Dr Prasad Sreenivas…" at bounding box center [506, 431] width 253 height 33
click at [997, 431] on div at bounding box center [1046, 430] width 205 height 20
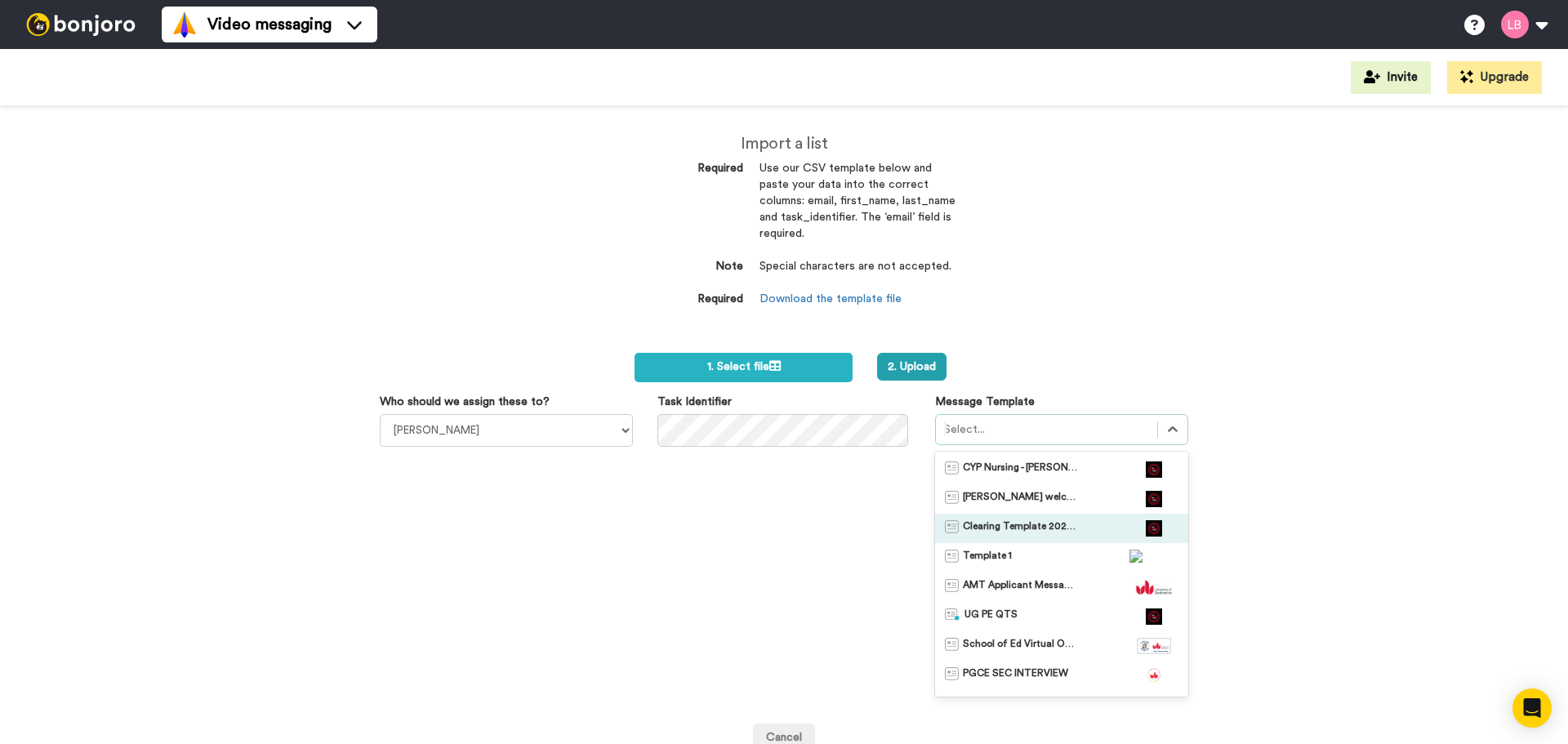
click at [1001, 529] on span "Clearing Template 2025 science" at bounding box center [1019, 529] width 115 height 16
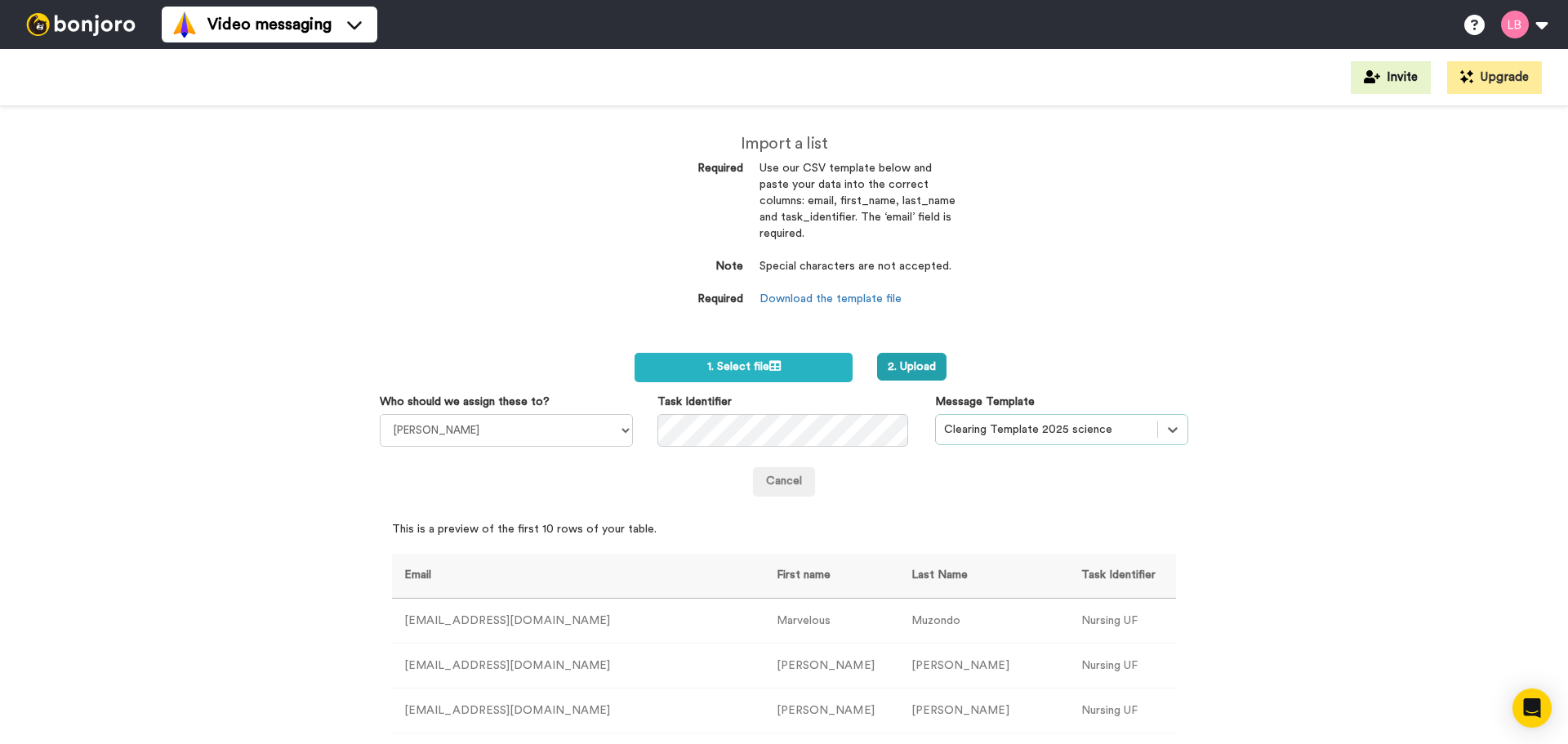
click at [995, 425] on div at bounding box center [1046, 430] width 205 height 20
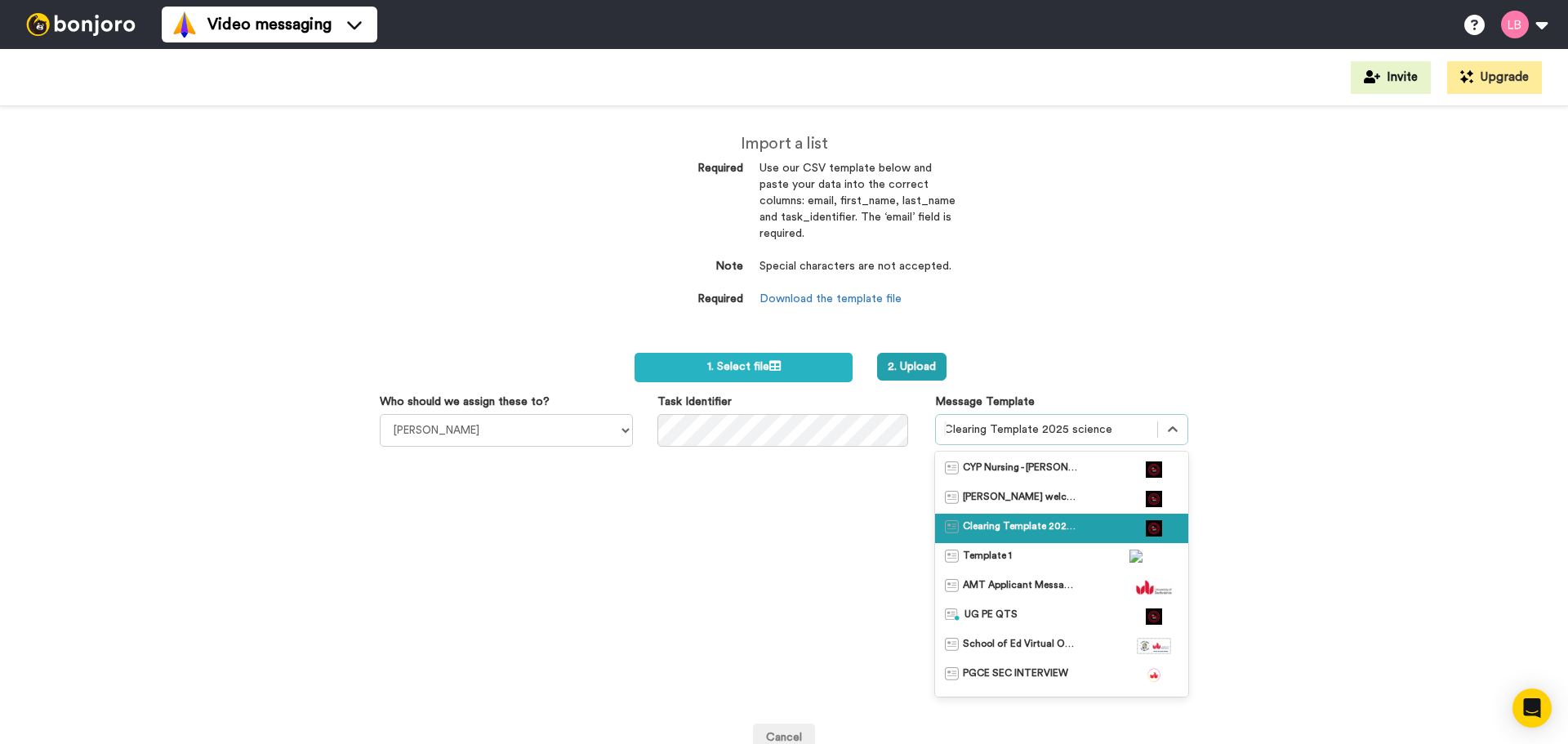
click at [997, 527] on span "Clearing Template 2025 science" at bounding box center [1019, 529] width 115 height 16
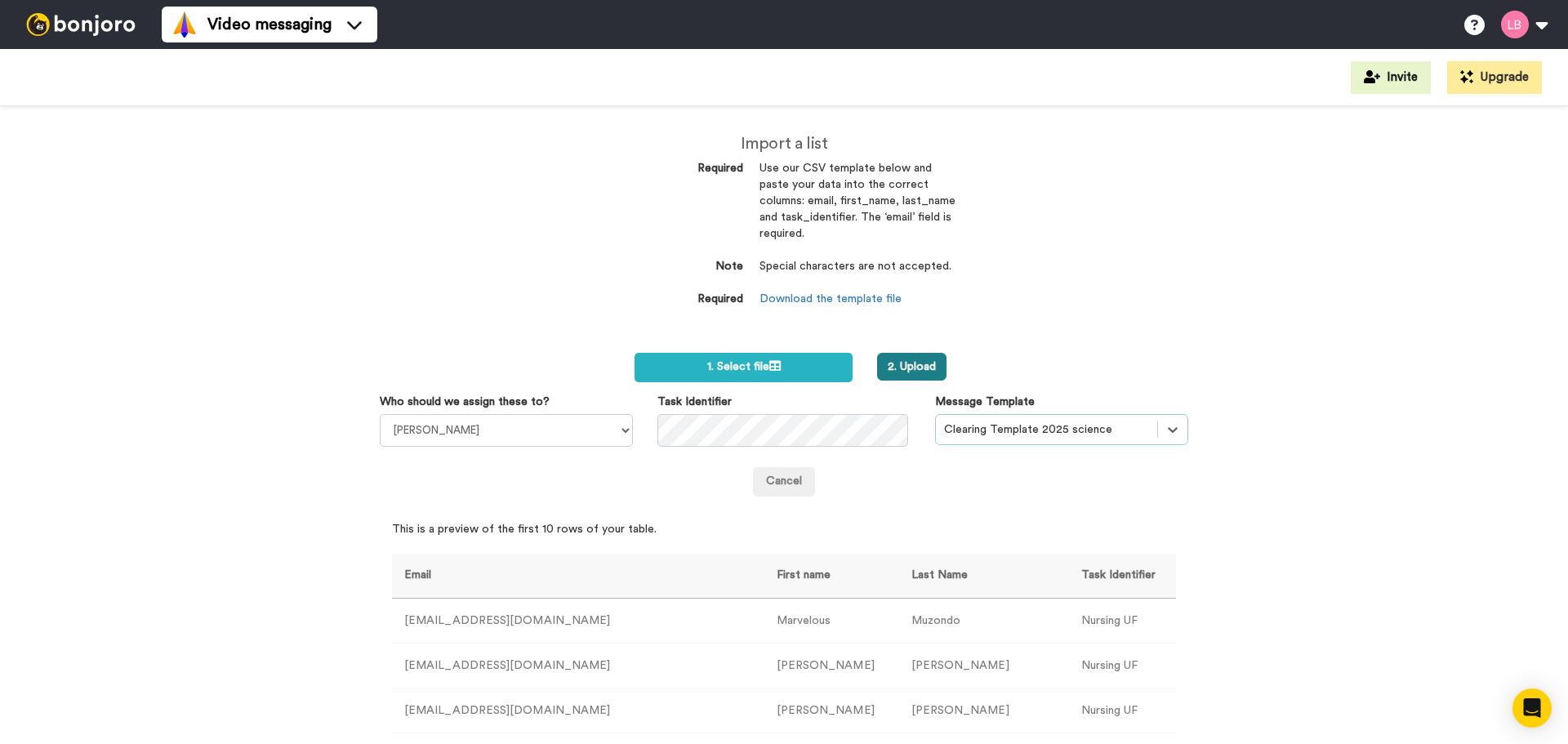
click at [923, 370] on button "2. Upload" at bounding box center [911, 367] width 69 height 28
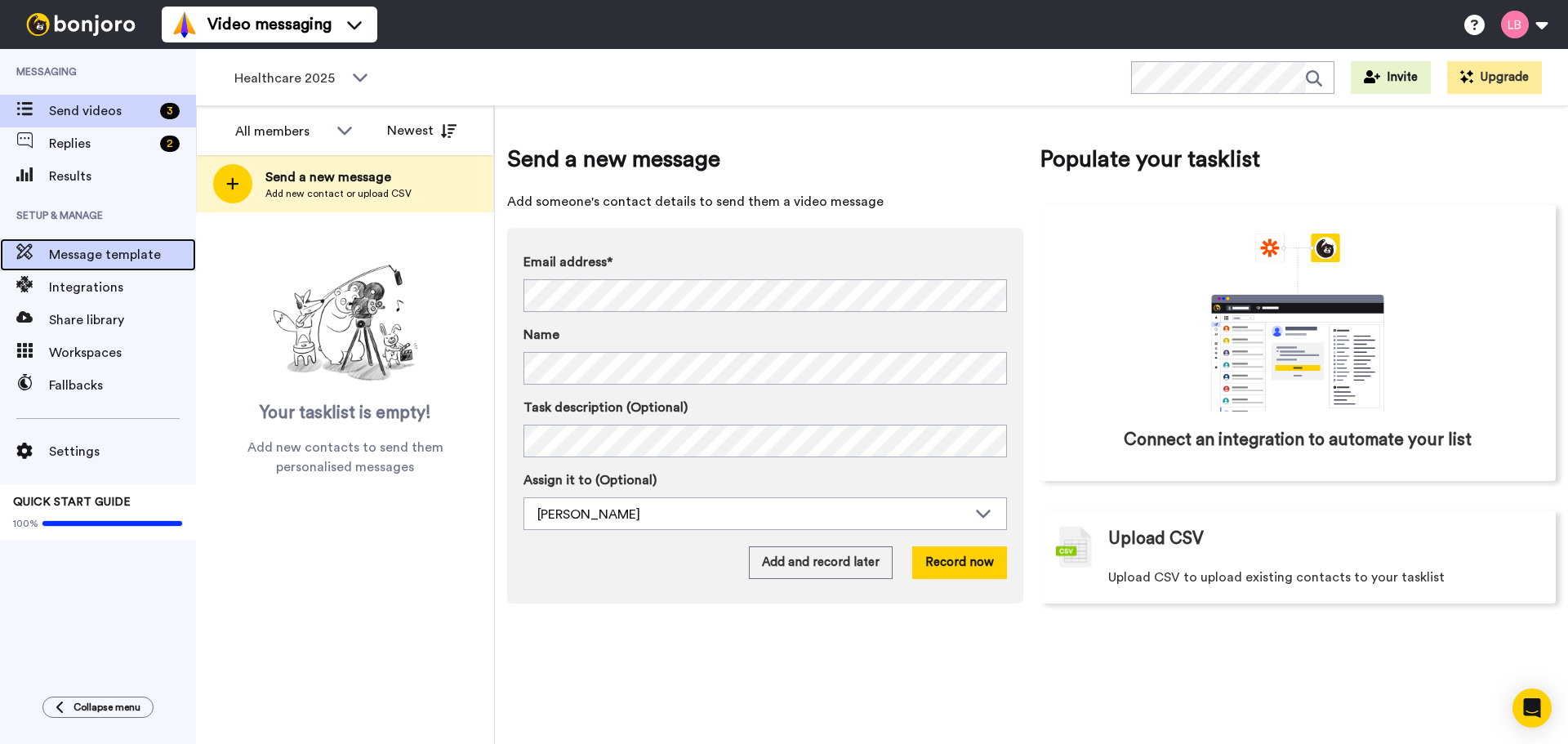
click at [157, 253] on span "Message template" at bounding box center [122, 255] width 147 height 20
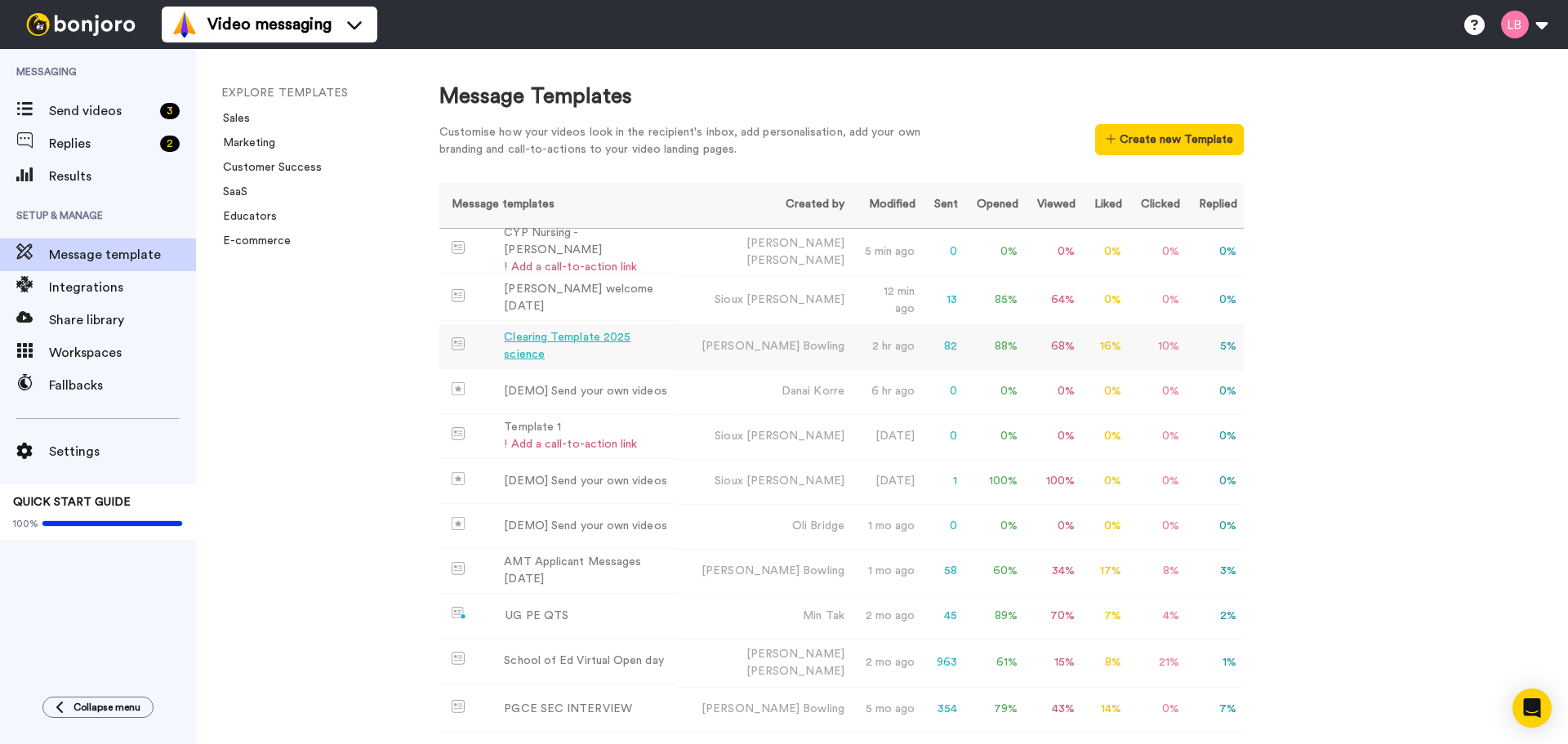
click at [629, 351] on td "Clearing Template 2025 science" at bounding box center [558, 346] width 237 height 45
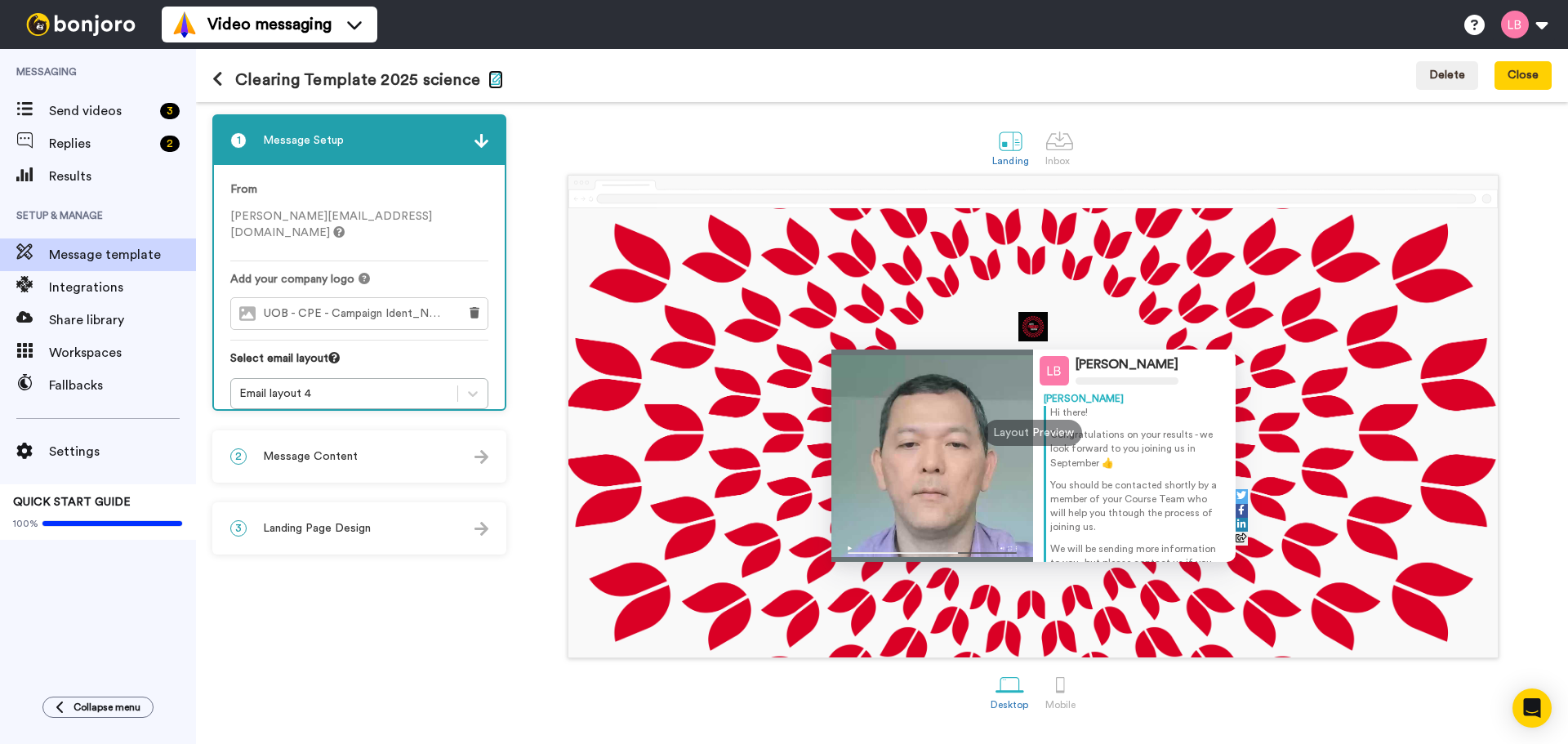
click at [492, 80] on icon "button" at bounding box center [496, 78] width 15 height 13
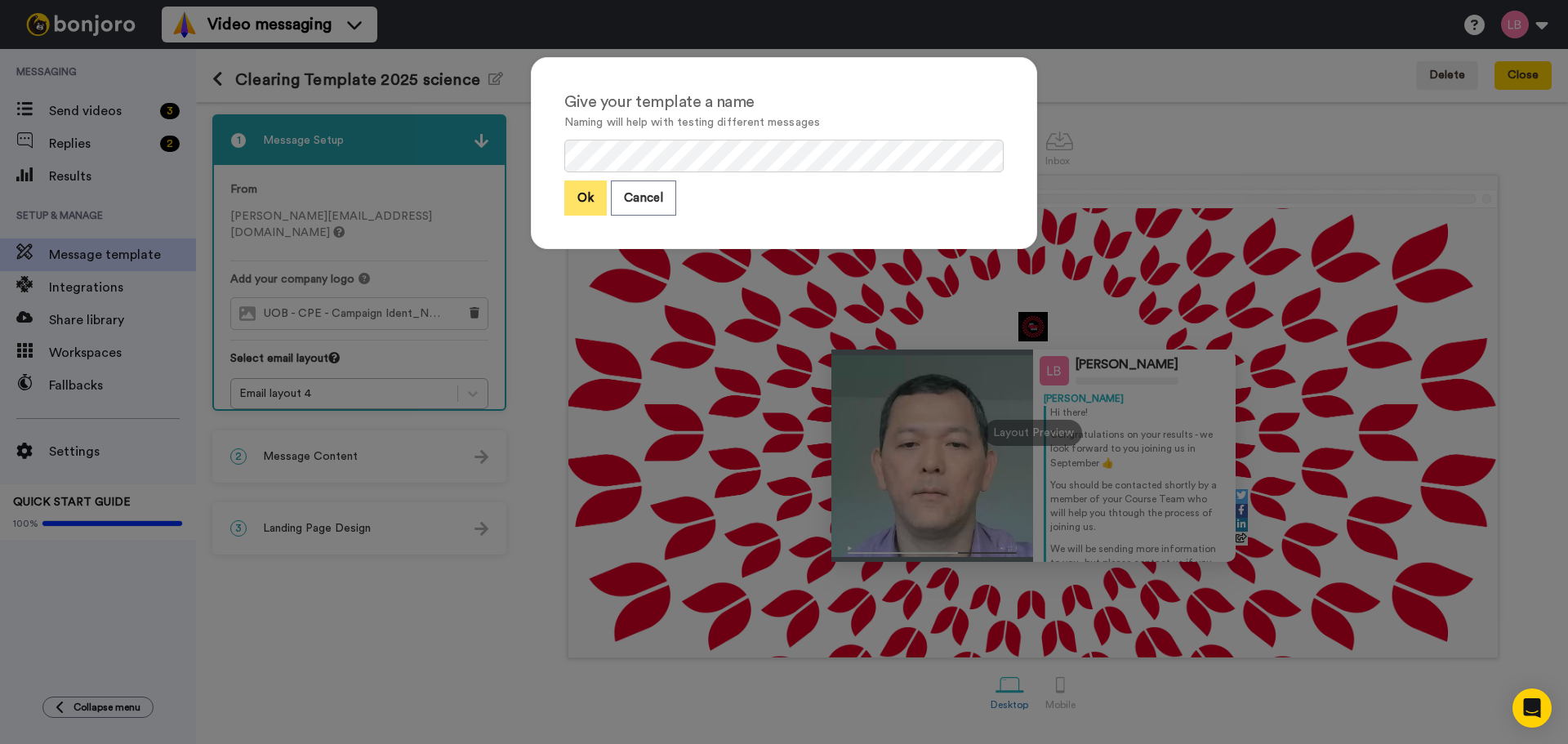
click at [576, 190] on button "Ok" at bounding box center [585, 198] width 42 height 35
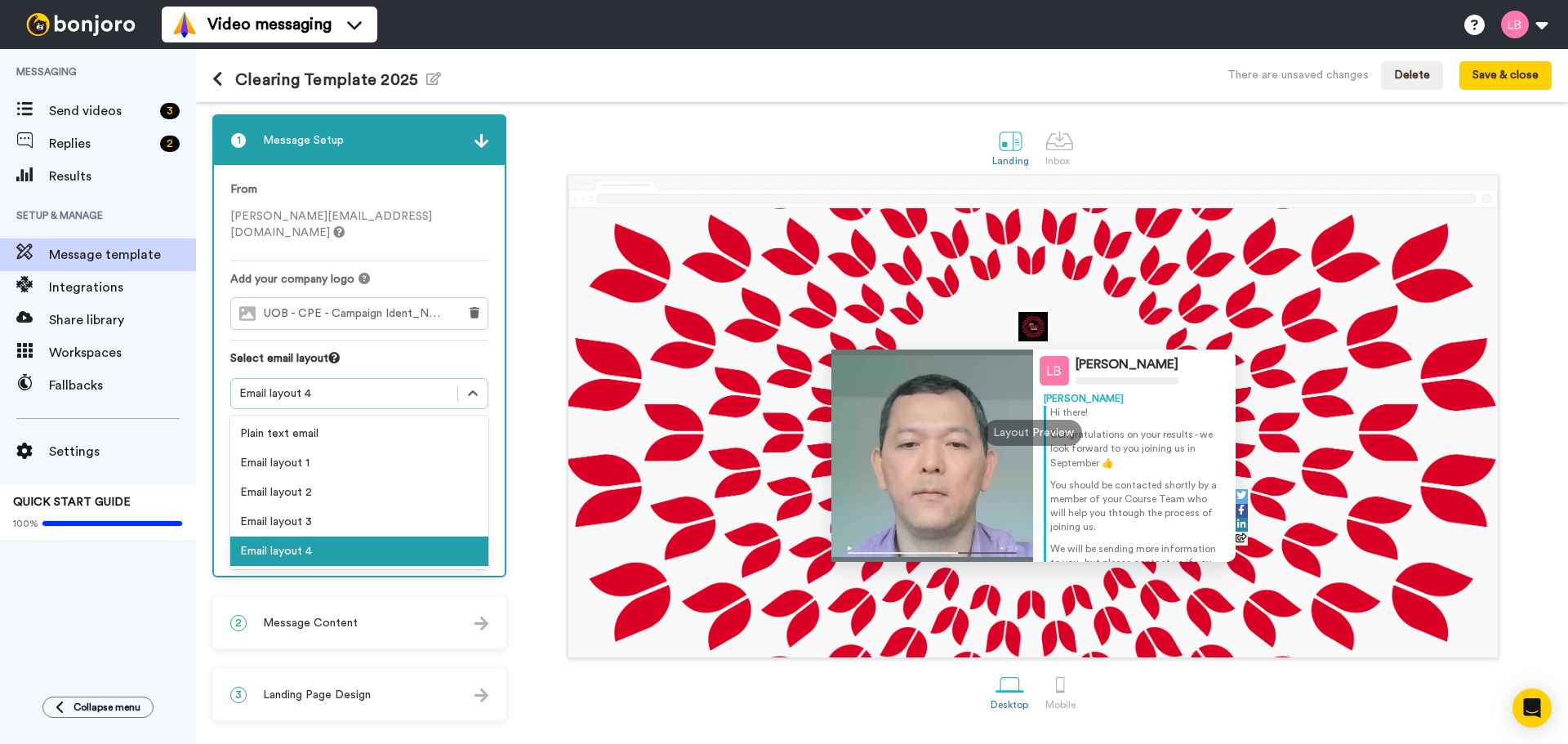
click at [391, 385] on div "Email layout 4" at bounding box center [344, 393] width 210 height 16
click at [343, 449] on div "Email layout 1" at bounding box center [359, 464] width 258 height 30
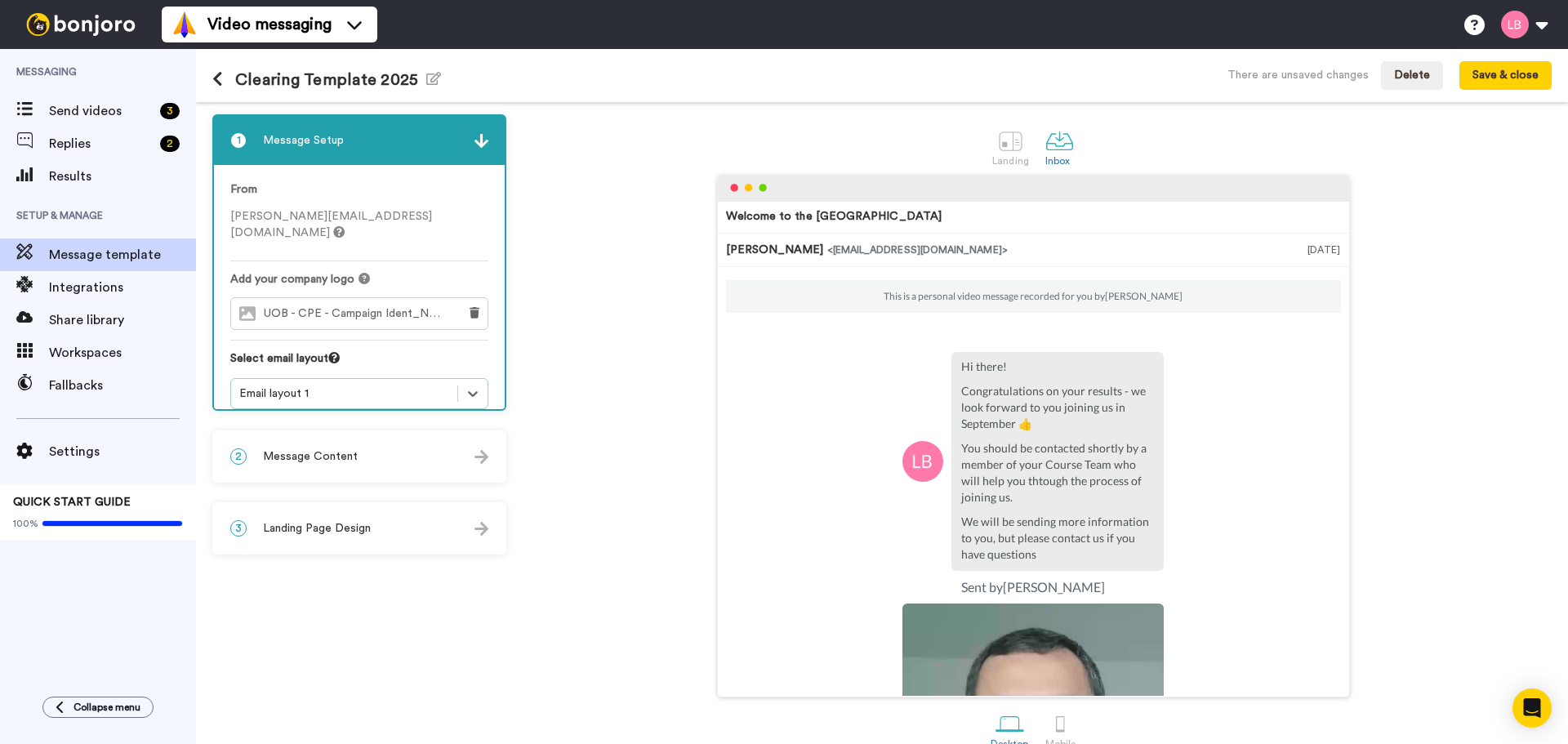
click at [425, 439] on div "2 Message Content" at bounding box center [359, 456] width 290 height 49
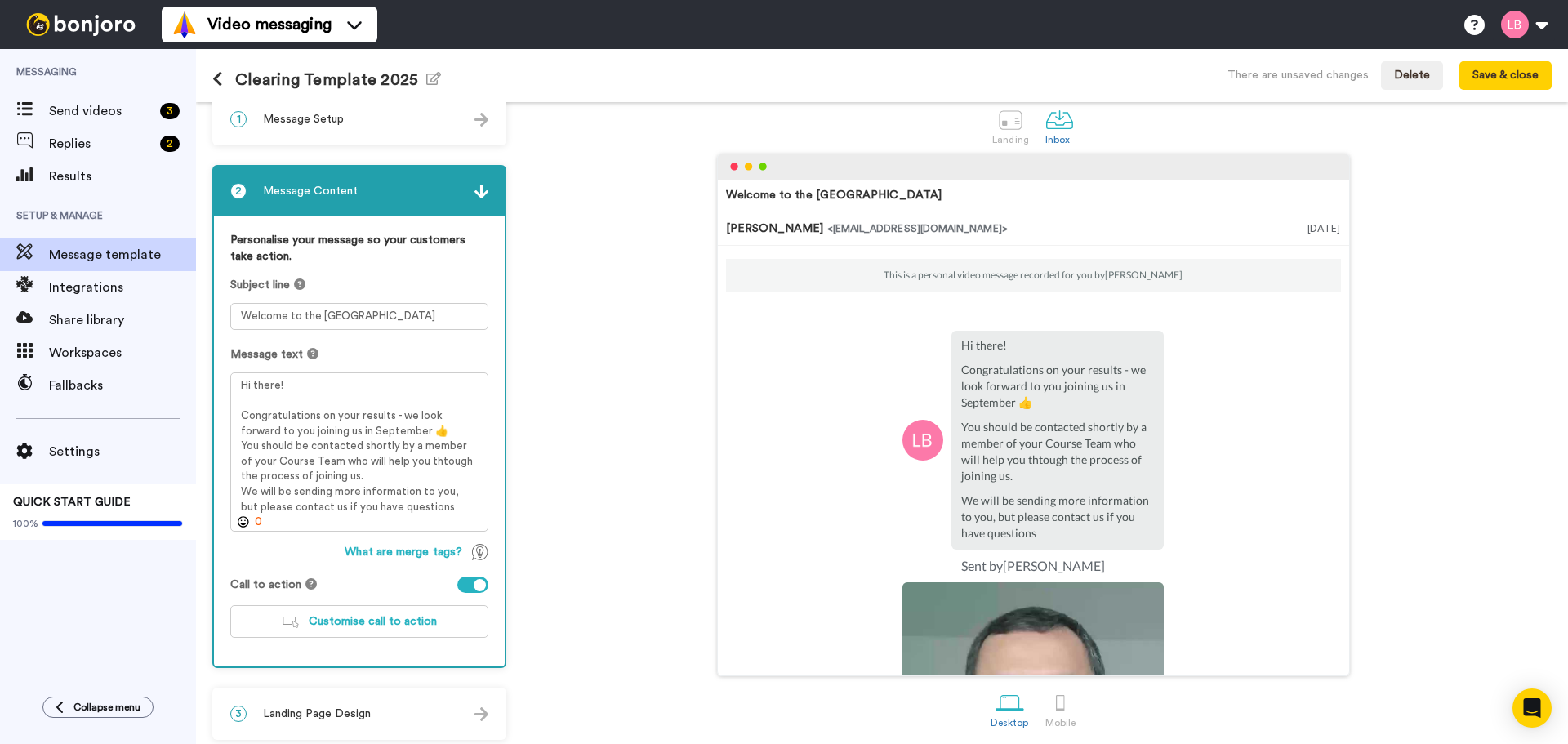
scroll to position [30, 0]
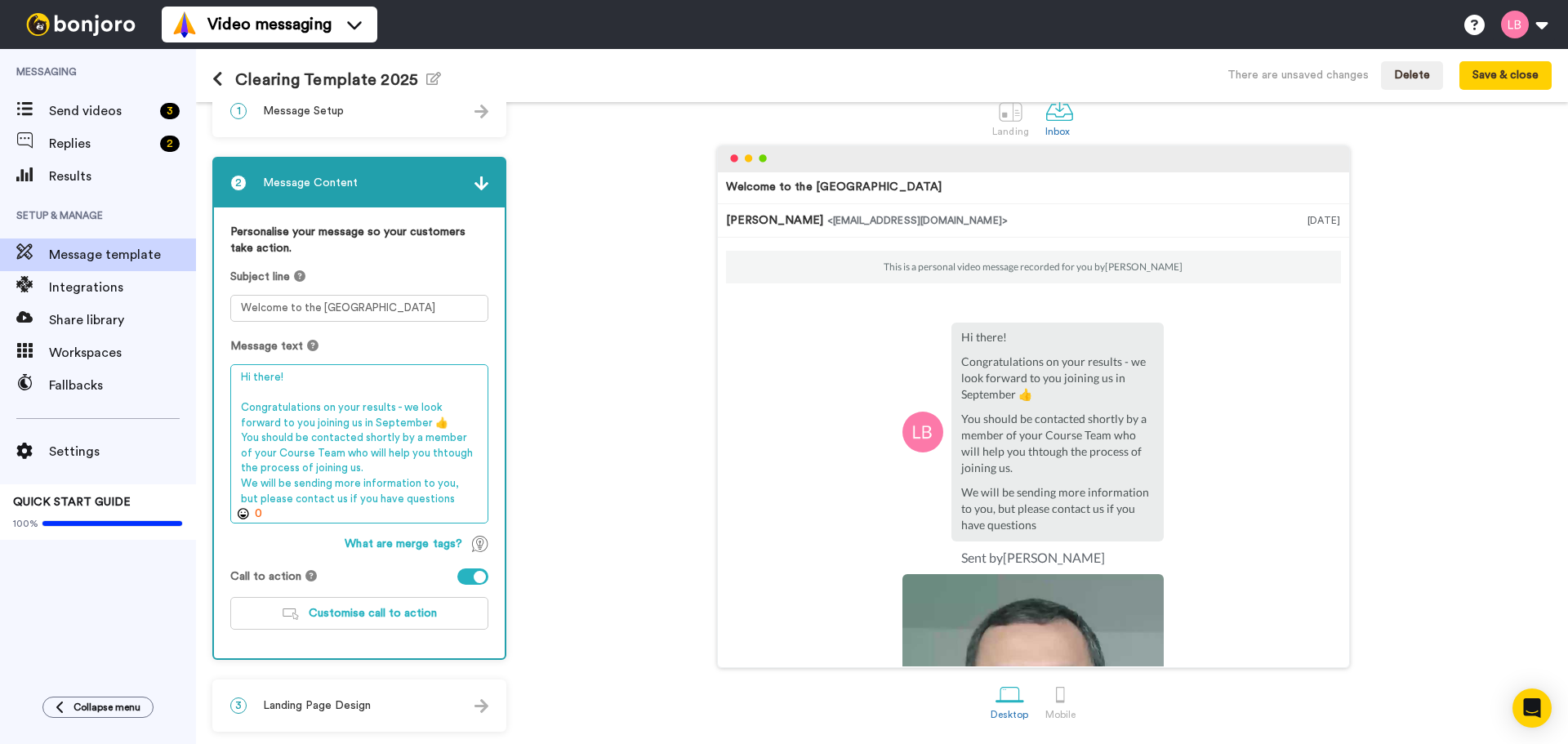
drag, startPoint x: 360, startPoint y: 470, endPoint x: 238, endPoint y: 440, distance: 125.6
click at [238, 440] on textarea "Hi there! Congratulations on your results - we look forward to you joining us i…" at bounding box center [359, 444] width 258 height 159
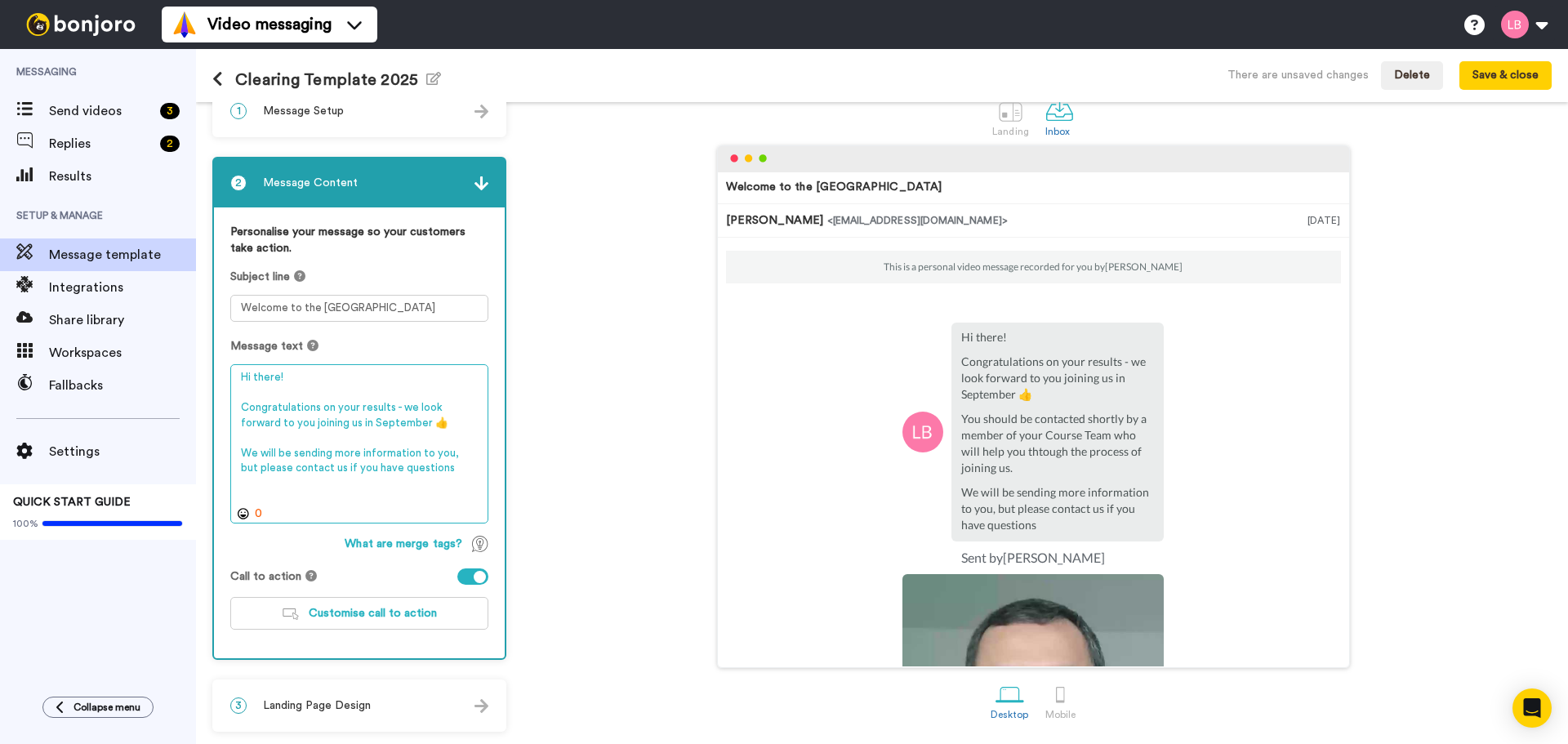
scroll to position [26, 0]
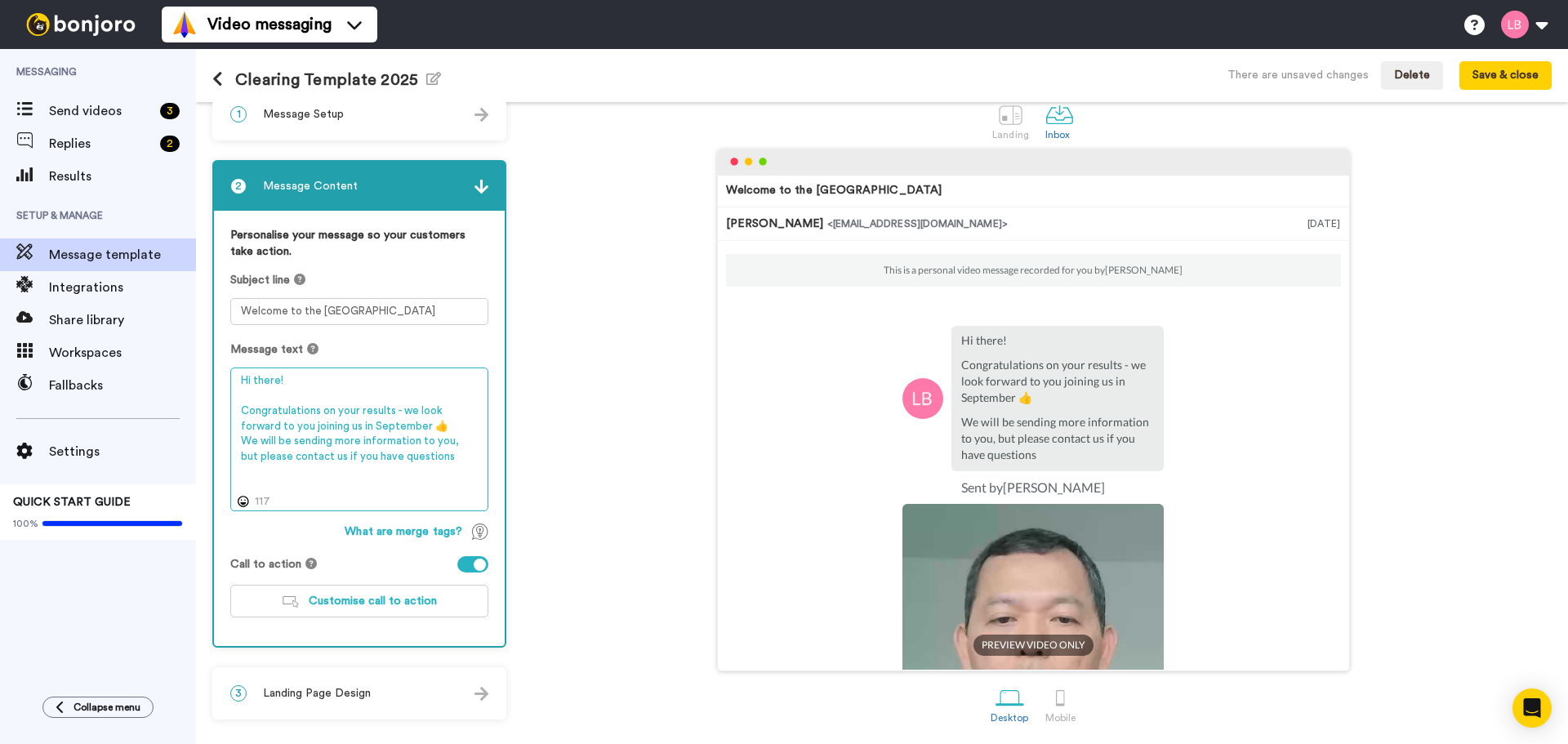
click at [460, 453] on textarea "Hi there! Congratulations on your results - we look forward to you joining us i…" at bounding box center [359, 440] width 258 height 144
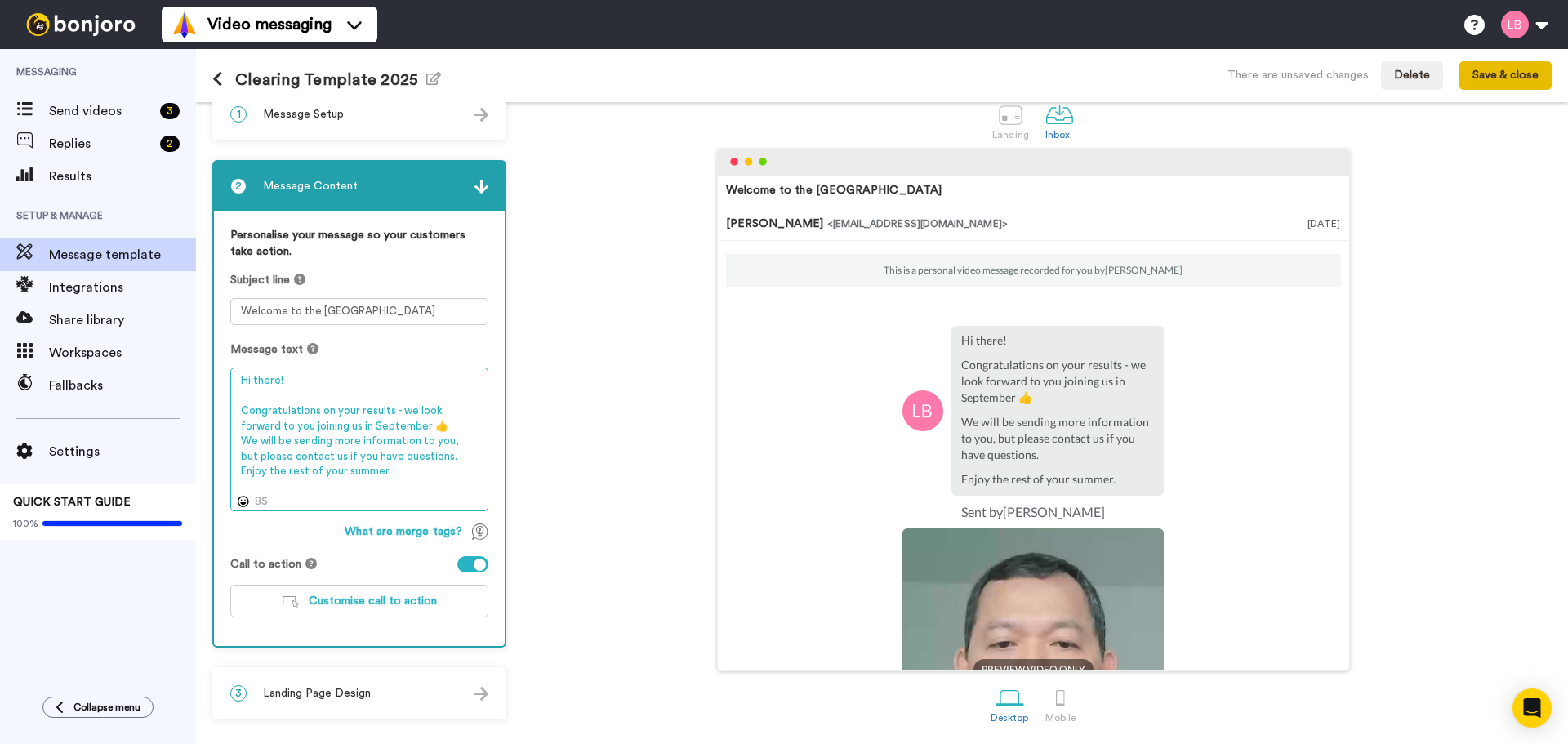
type textarea "Hi there! Congratulations on your results - we look forward to you joining us i…"
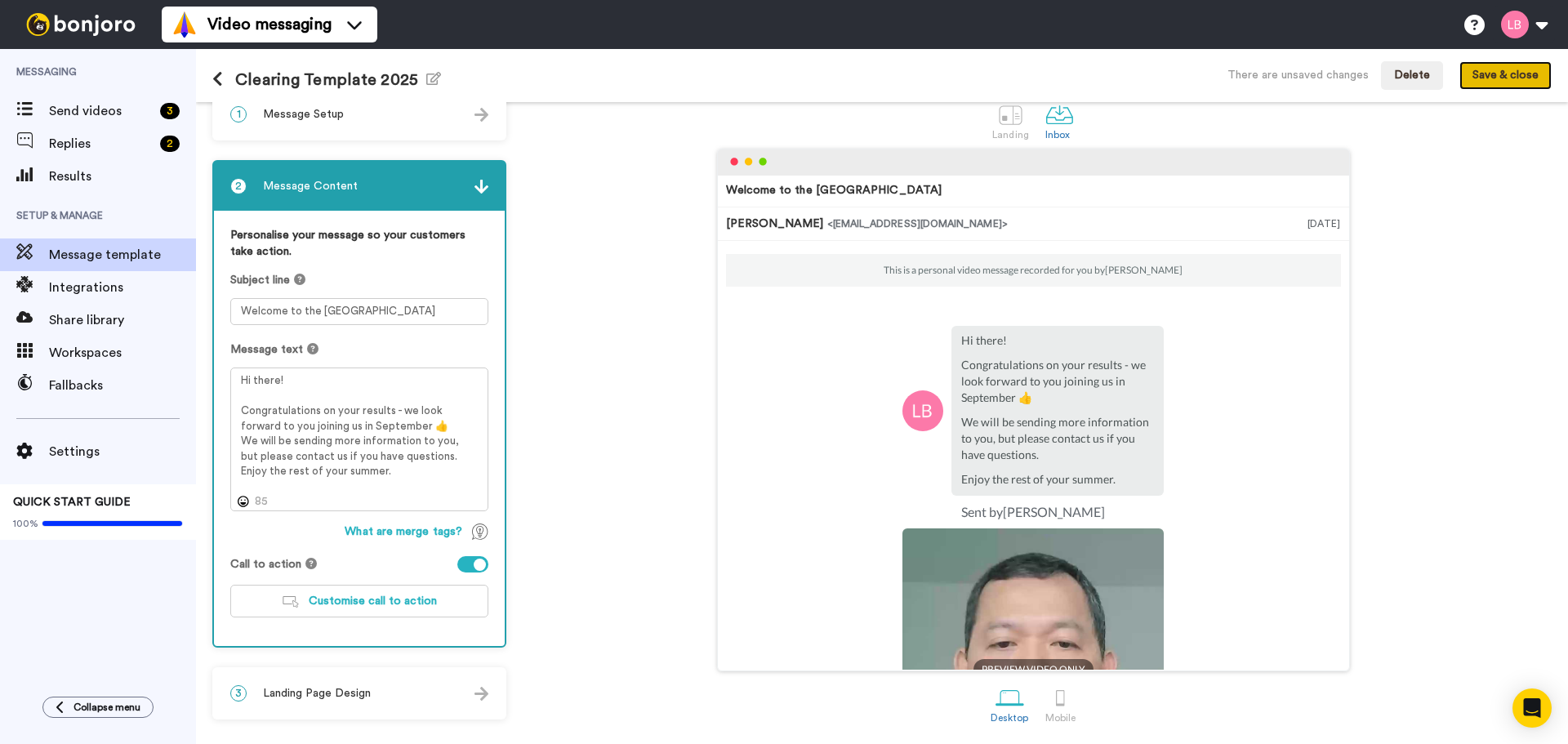
click at [1516, 70] on button "Save & close" at bounding box center [1505, 76] width 92 height 30
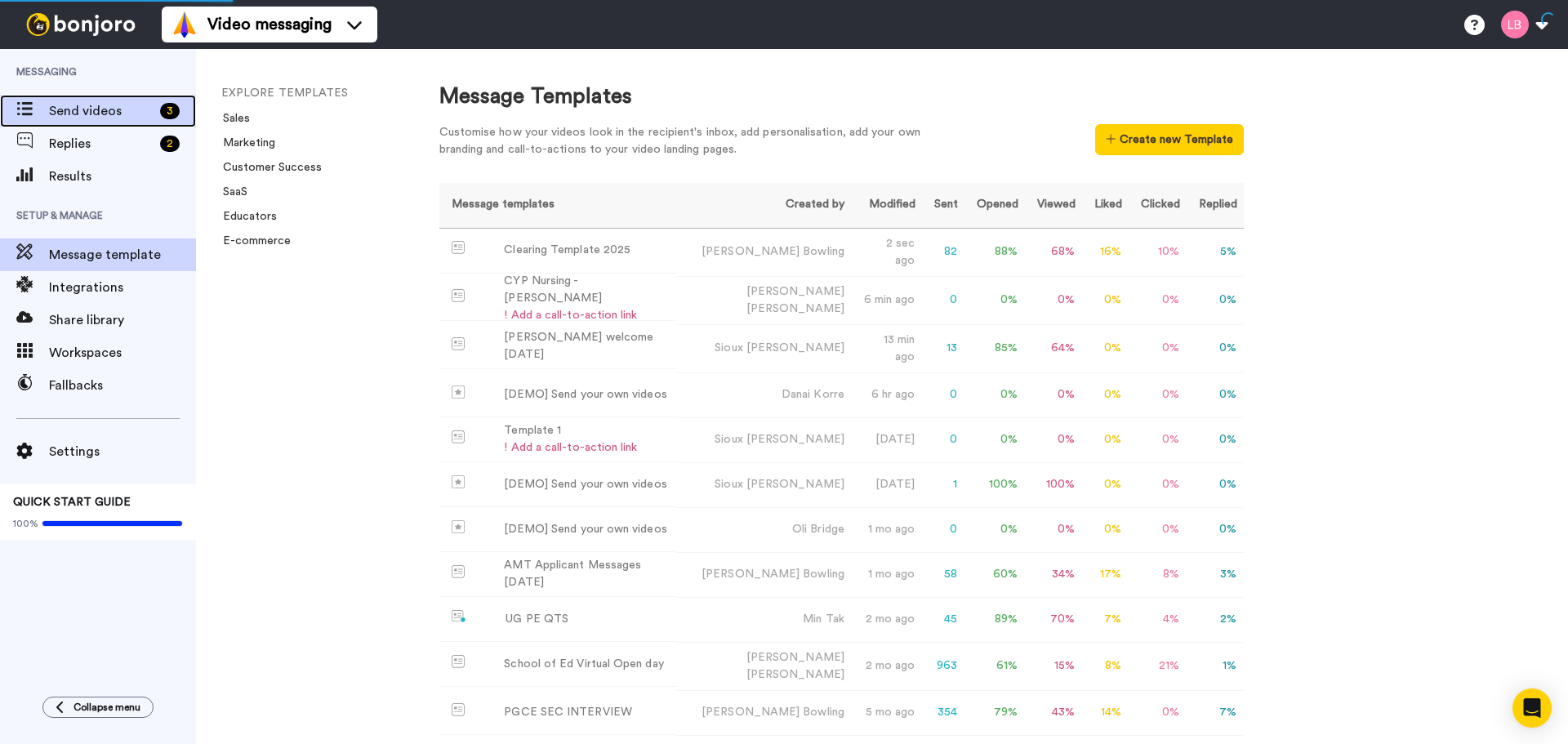
click at [96, 112] on span "Send videos" at bounding box center [101, 111] width 105 height 20
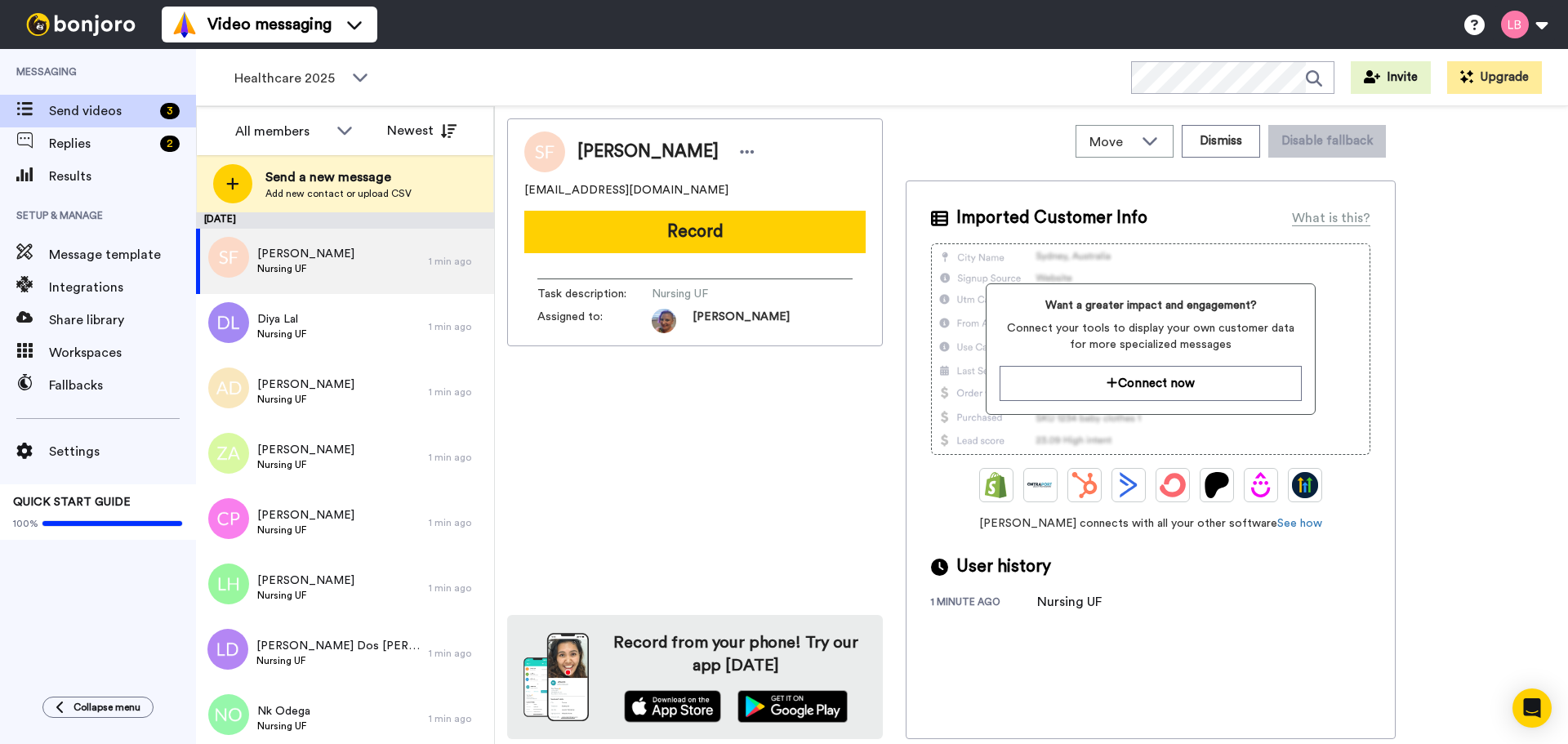
click at [565, 84] on div "Healthcare 2025 WORKSPACES View all All Lead Conversion Open Day Campaign Lead …" at bounding box center [882, 77] width 1372 height 57
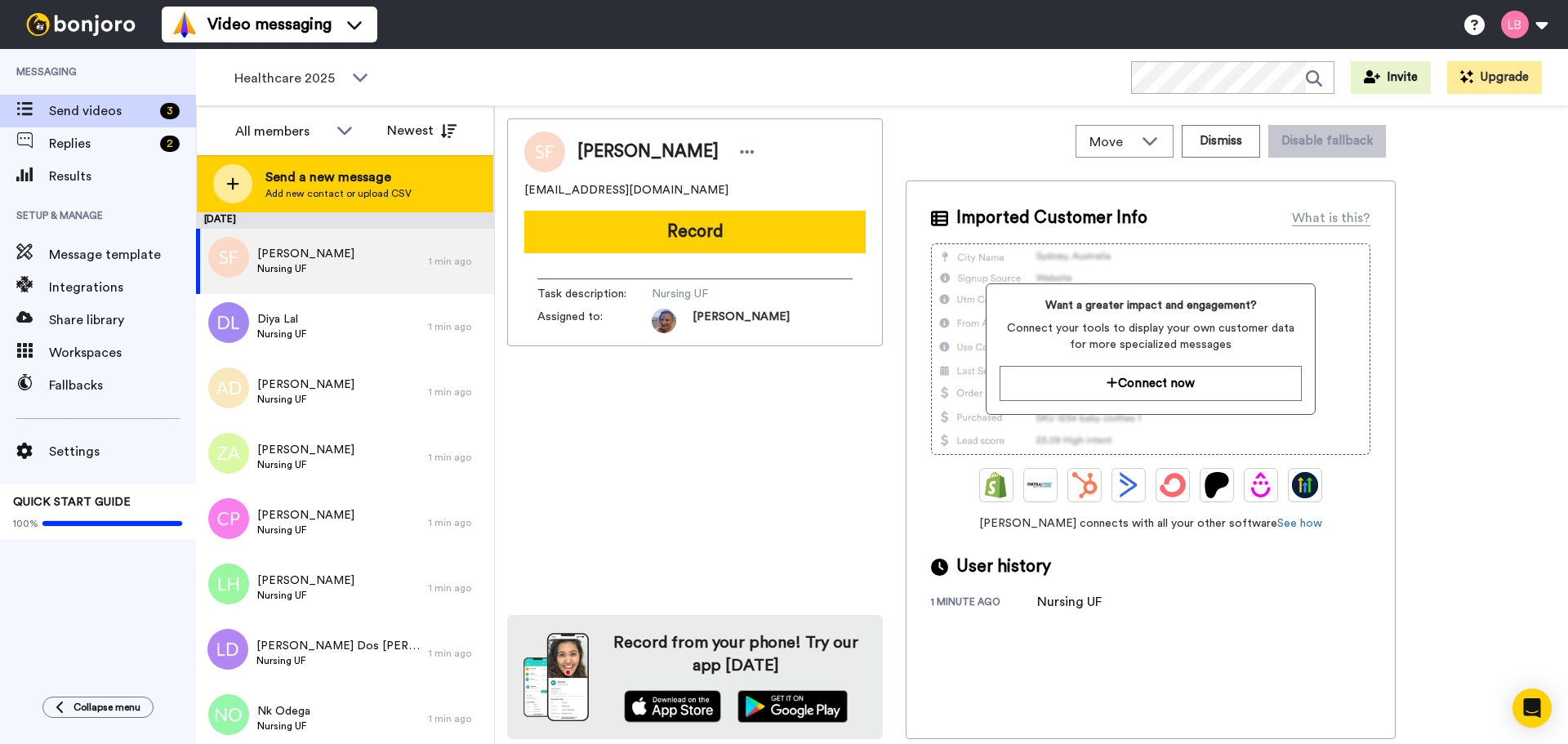
click at [251, 181] on div at bounding box center [233, 184] width 40 height 40
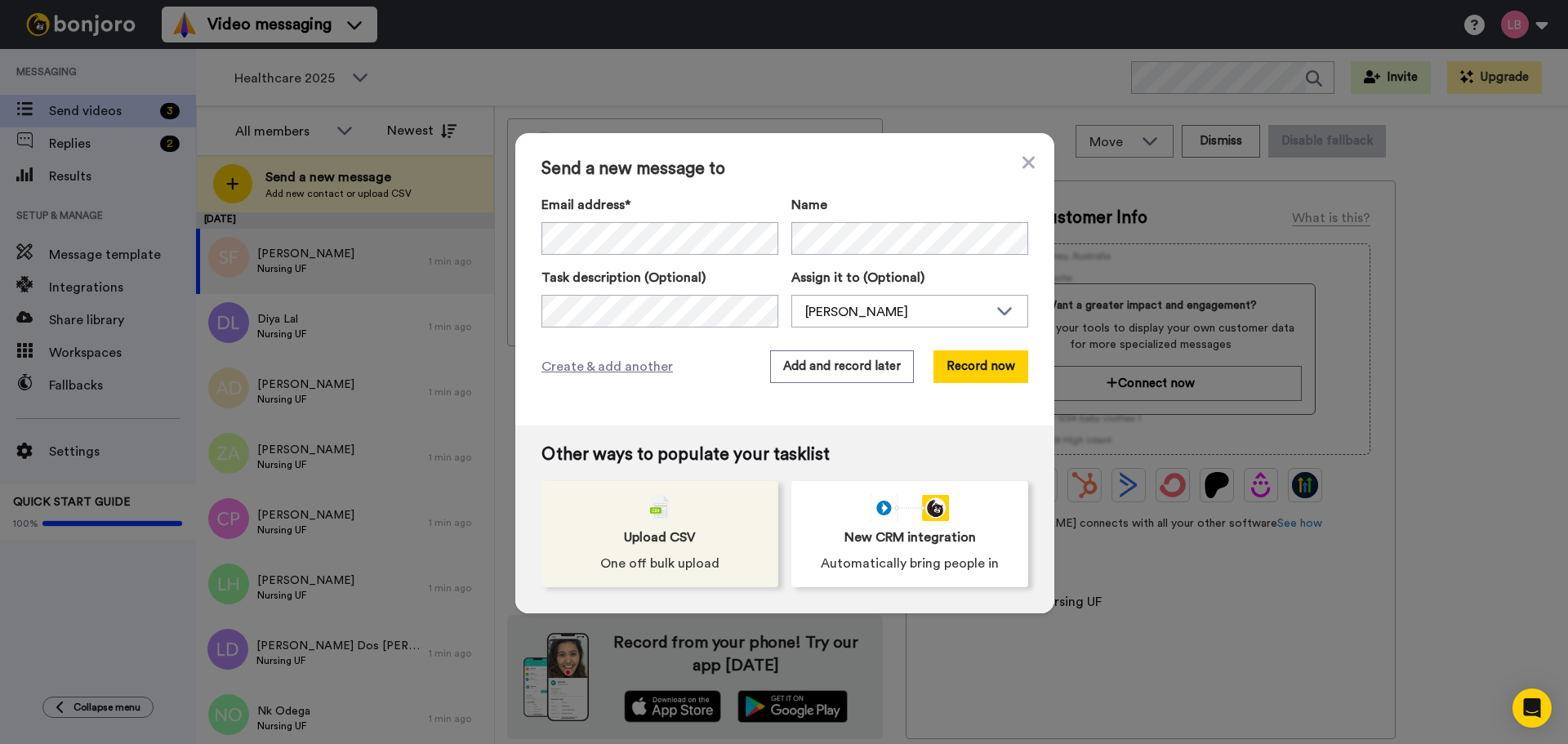
click at [683, 511] on div "Upload CSV One off bulk upload" at bounding box center [659, 534] width 237 height 106
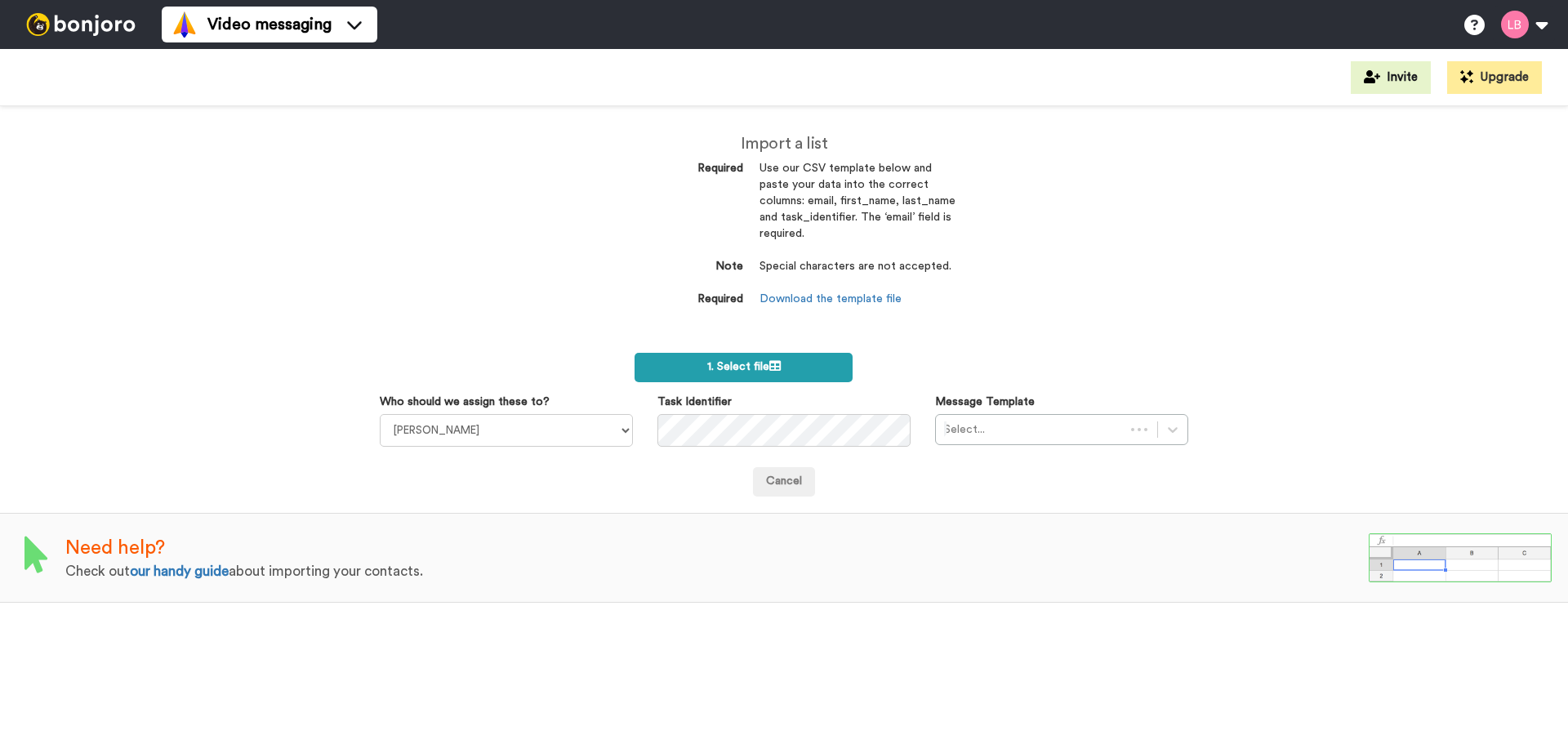
click at [732, 364] on span "1. Select file" at bounding box center [743, 367] width 73 height 12
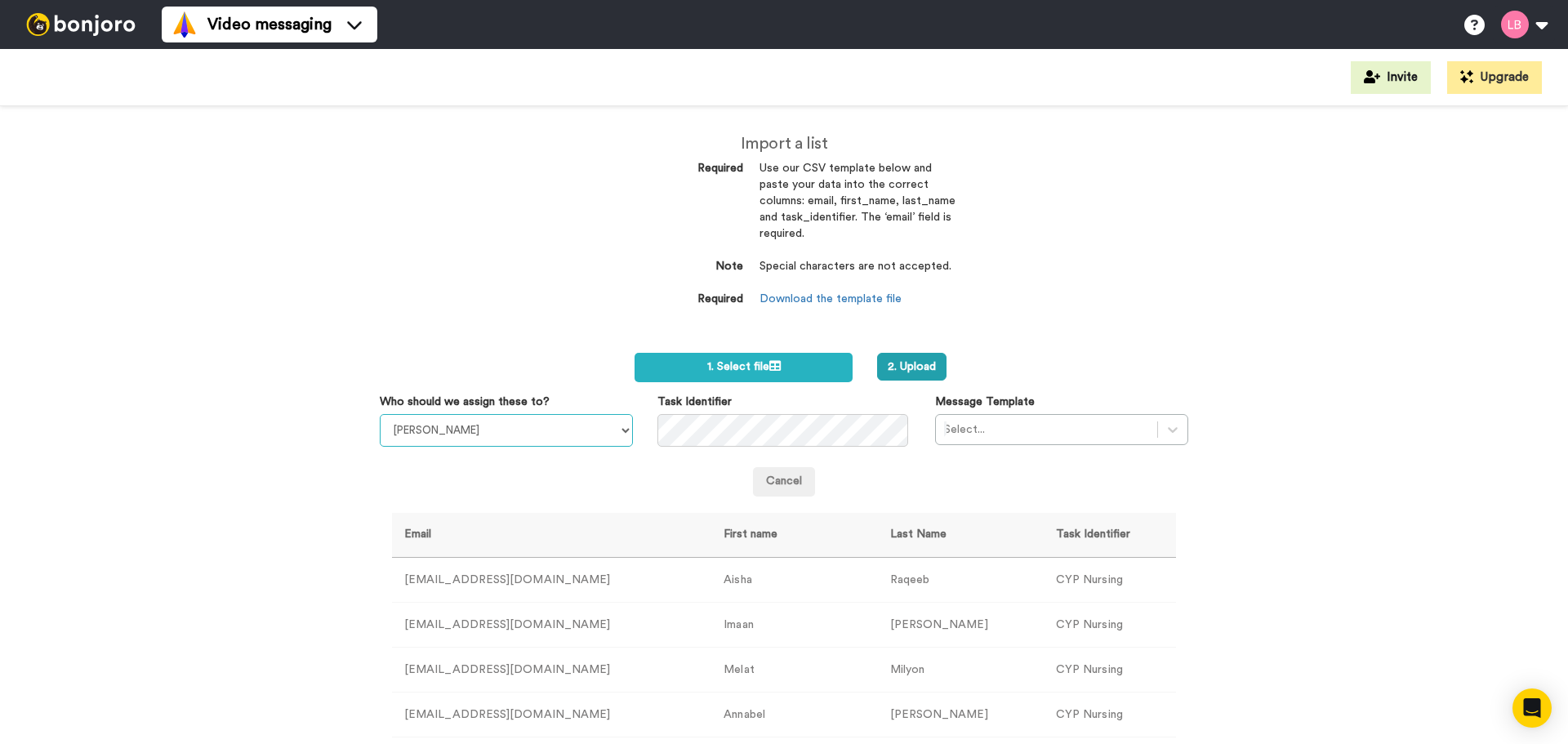
click at [581, 431] on select "[PERSON_NAME] [PERSON_NAME] [PERSON_NAME] [PERSON_NAME] [PERSON_NAME] [PERSON_N…" at bounding box center [506, 431] width 253 height 33
select select "94ef97f7-9722-471f-96fb-25f3f7f6043f"
click at [379, 414] on select "[PERSON_NAME] [PERSON_NAME] [PERSON_NAME] [PERSON_NAME] [PERSON_NAME] [PERSON_N…" at bounding box center [506, 431] width 253 height 33
click at [1137, 429] on div at bounding box center [1046, 430] width 205 height 20
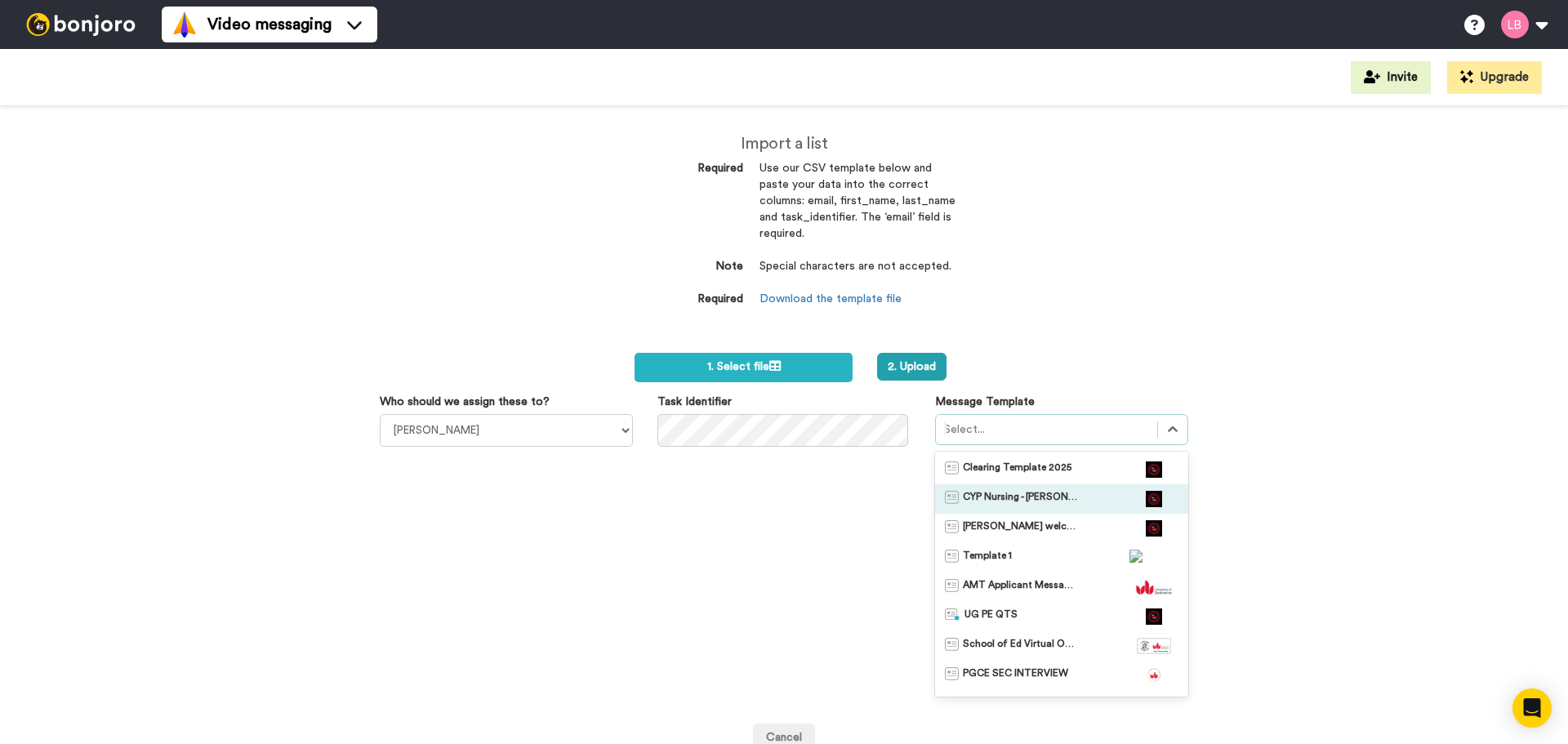
click at [1055, 494] on span "CYP Nursing - [PERSON_NAME]" at bounding box center [1019, 499] width 115 height 16
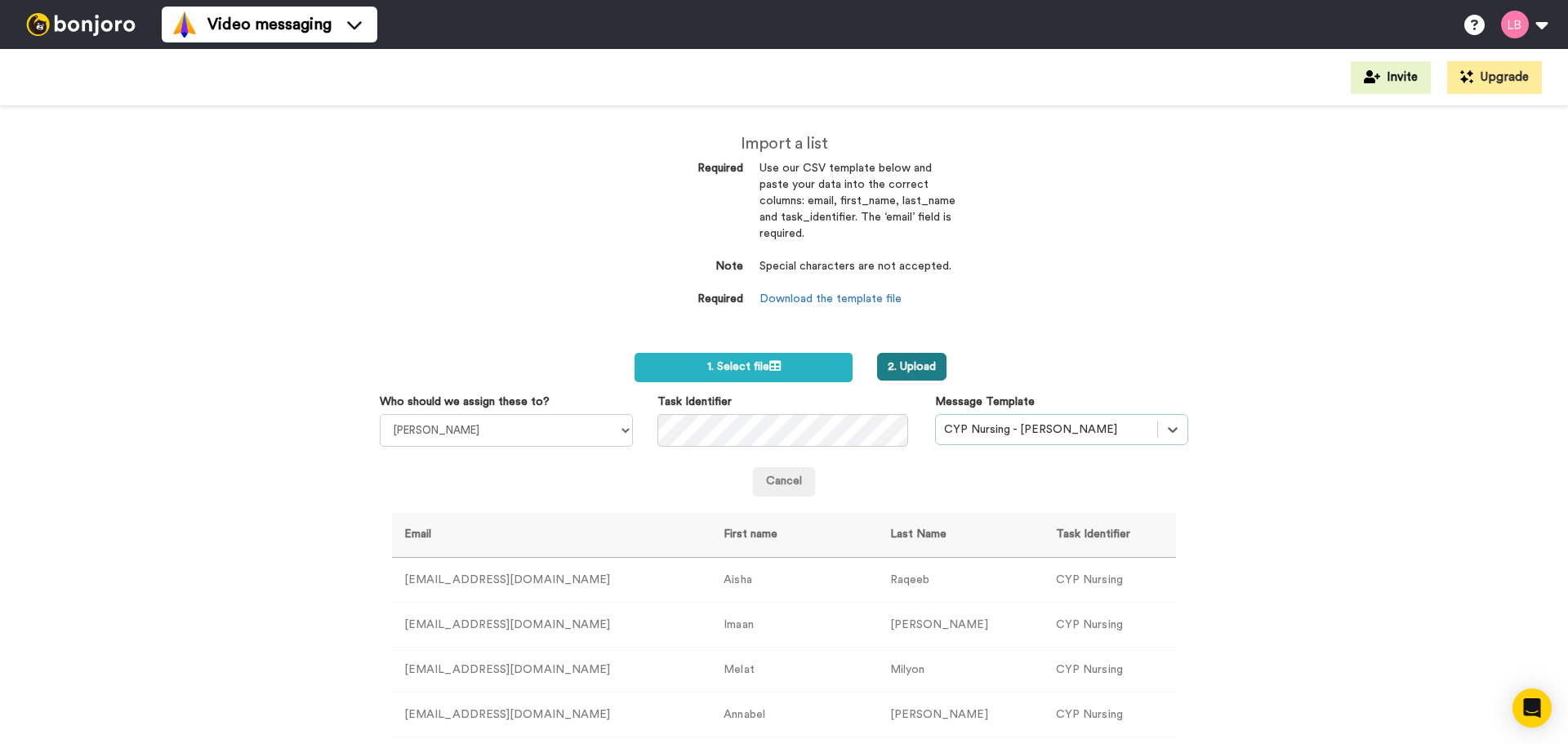
click at [888, 358] on button "2. Upload" at bounding box center [911, 367] width 69 height 28
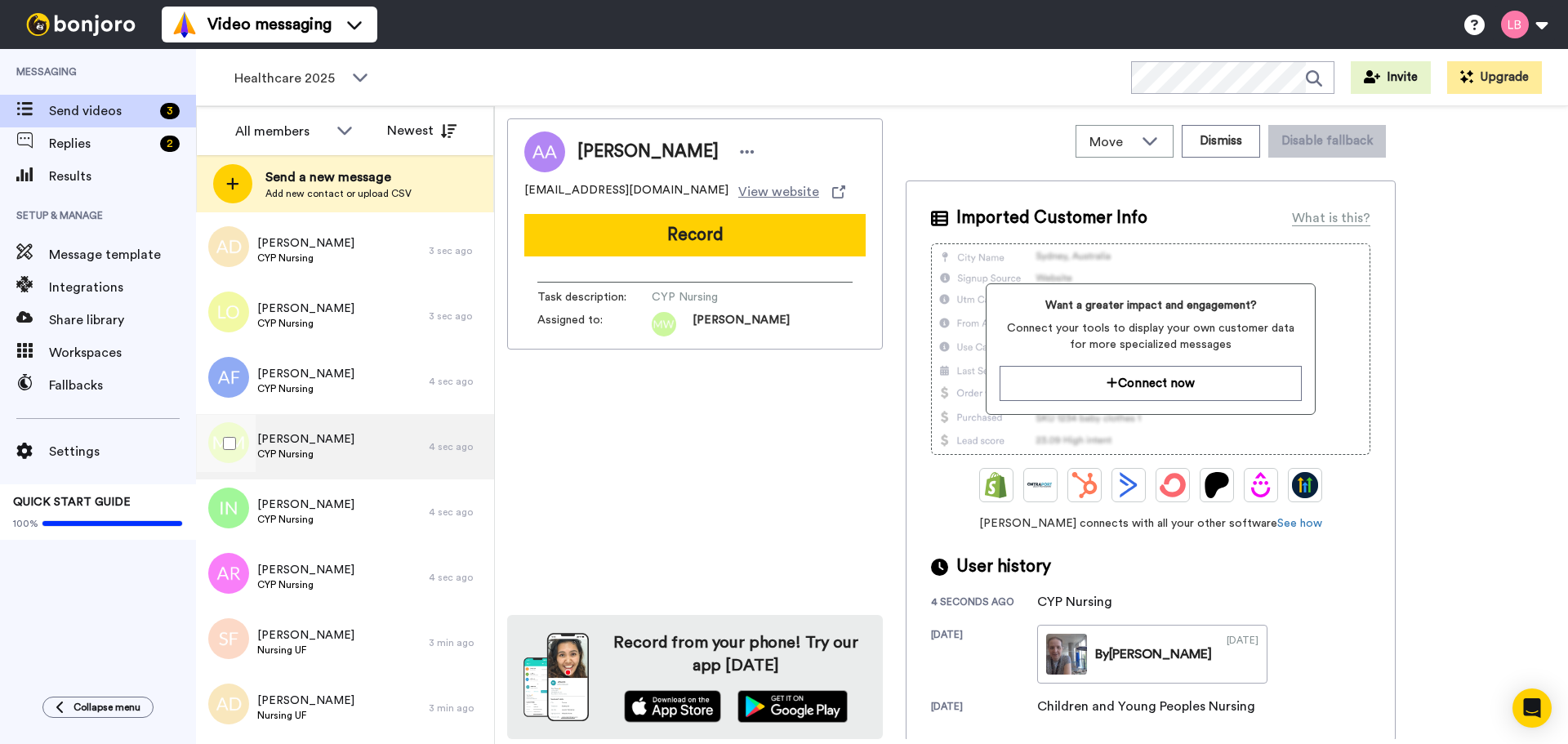
scroll to position [245, 0]
